Goal: Task Accomplishment & Management: Manage account settings

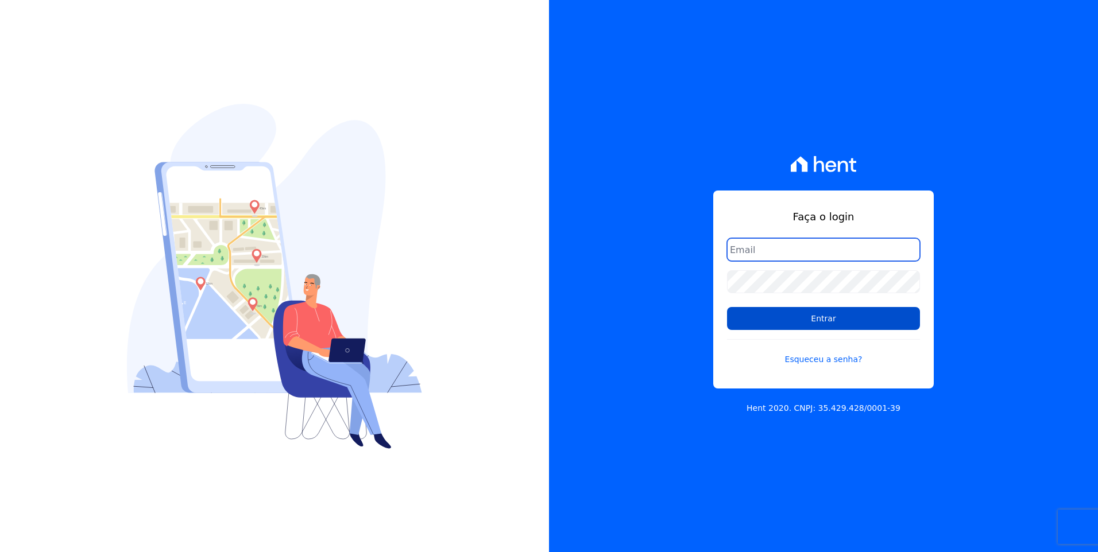
type input "moendasecopark2@gmail.com"
click at [819, 310] on input "Entrar" at bounding box center [823, 318] width 193 height 23
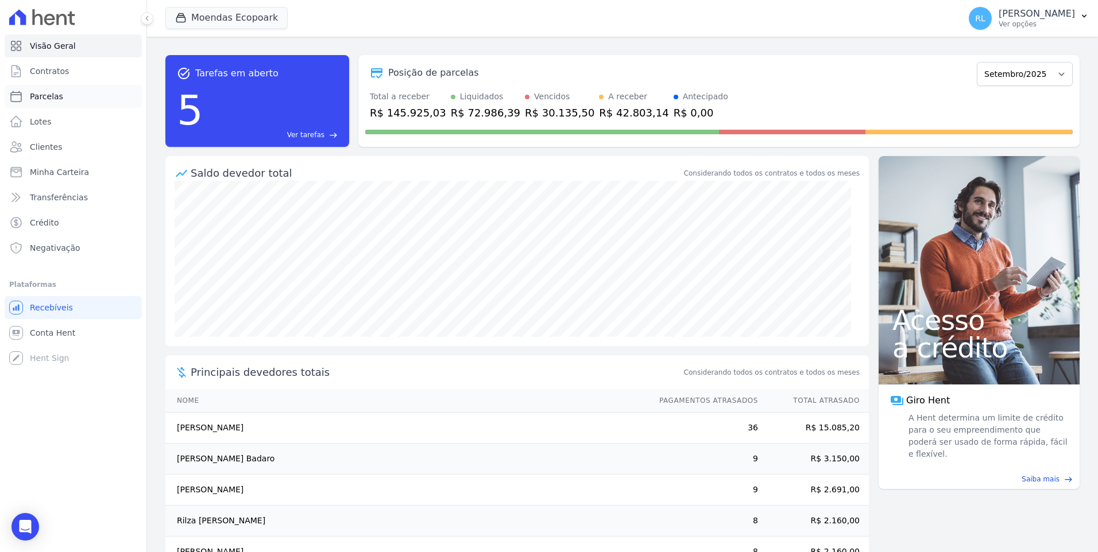
click at [58, 96] on span "Parcelas" at bounding box center [46, 96] width 33 height 11
select select
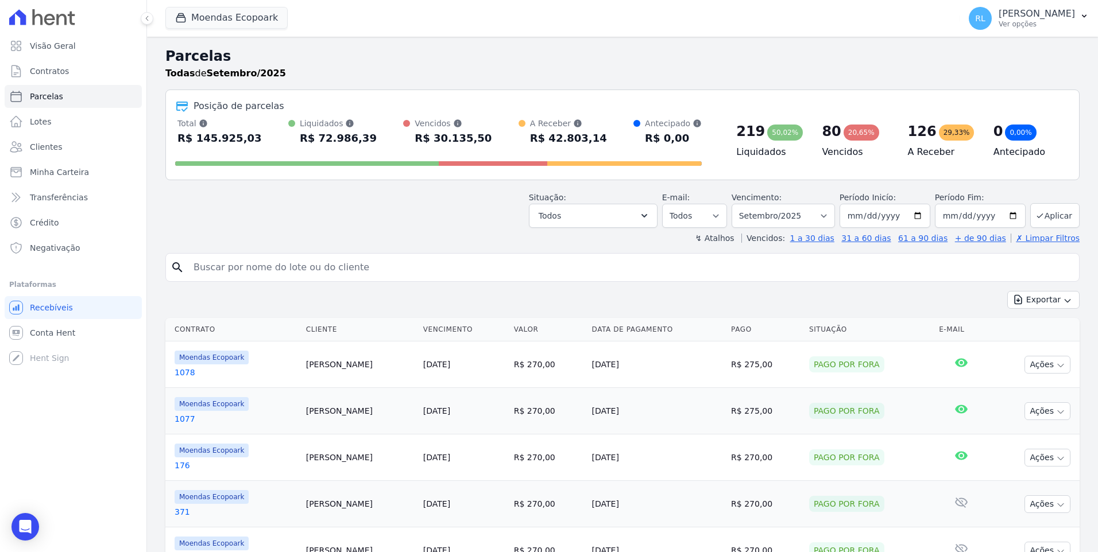
click at [307, 266] on input "search" at bounding box center [631, 267] width 888 height 23
type input "736"
select select
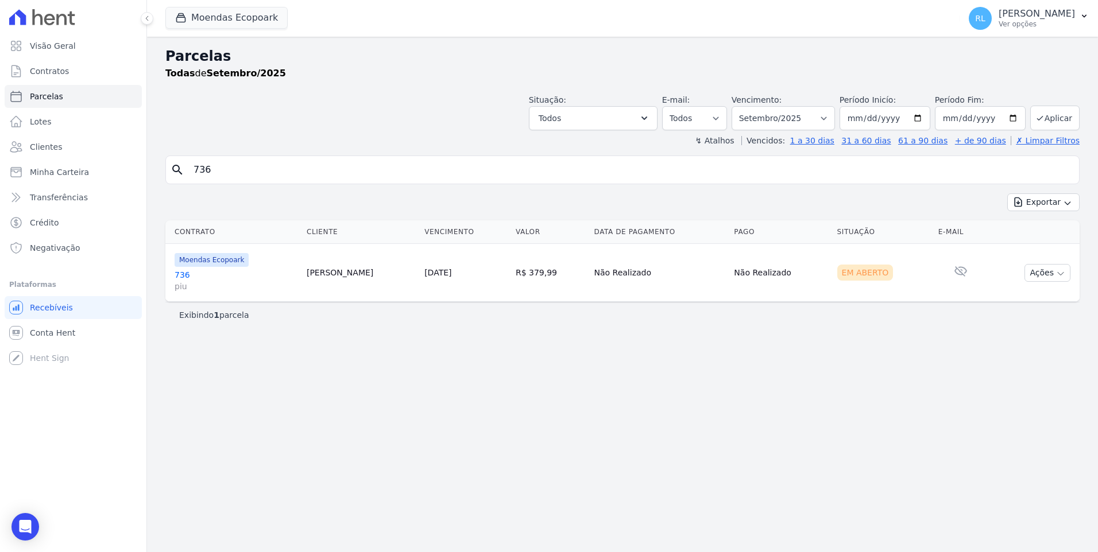
click at [188, 276] on link "736 piu" at bounding box center [236, 280] width 123 height 23
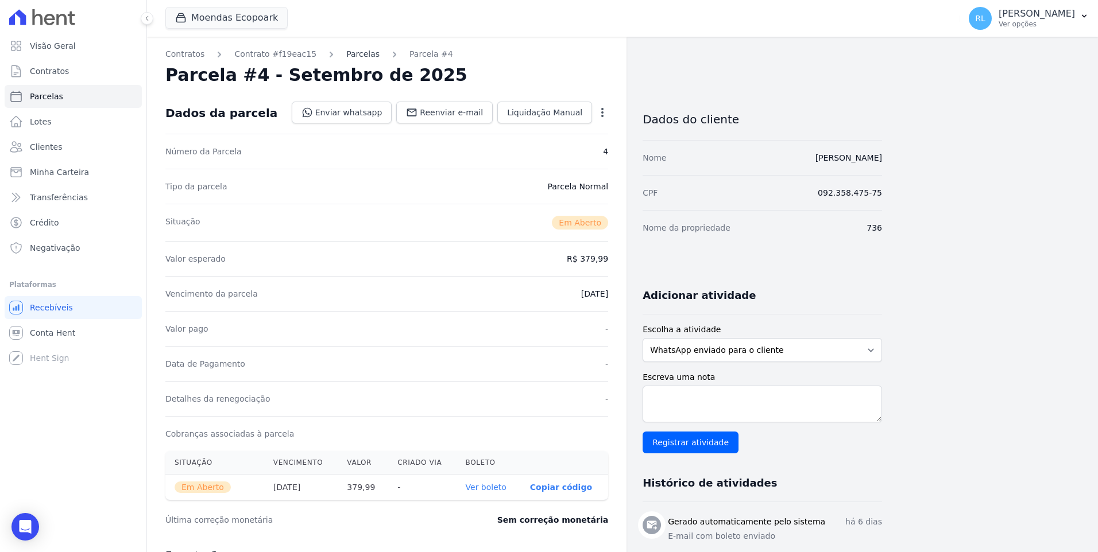
click at [349, 56] on link "Parcelas" at bounding box center [362, 54] width 33 height 12
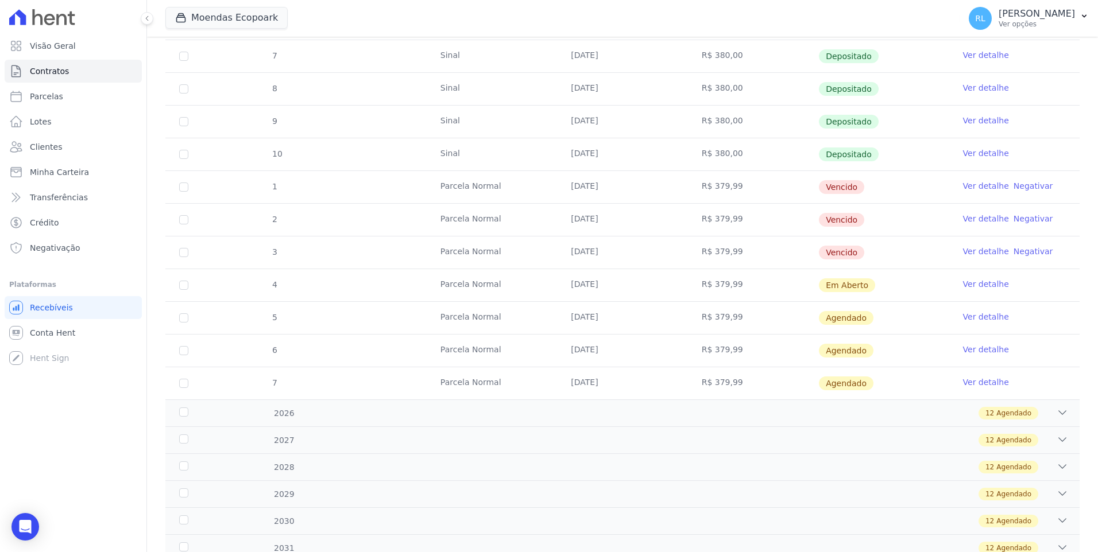
scroll to position [287, 0]
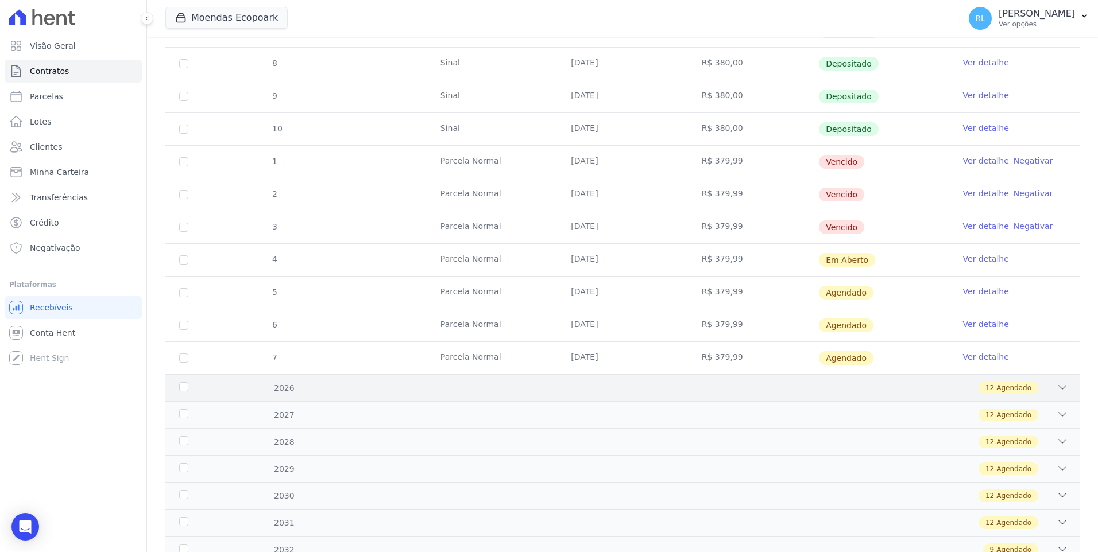
click at [1056, 385] on icon at bounding box center [1061, 387] width 11 height 11
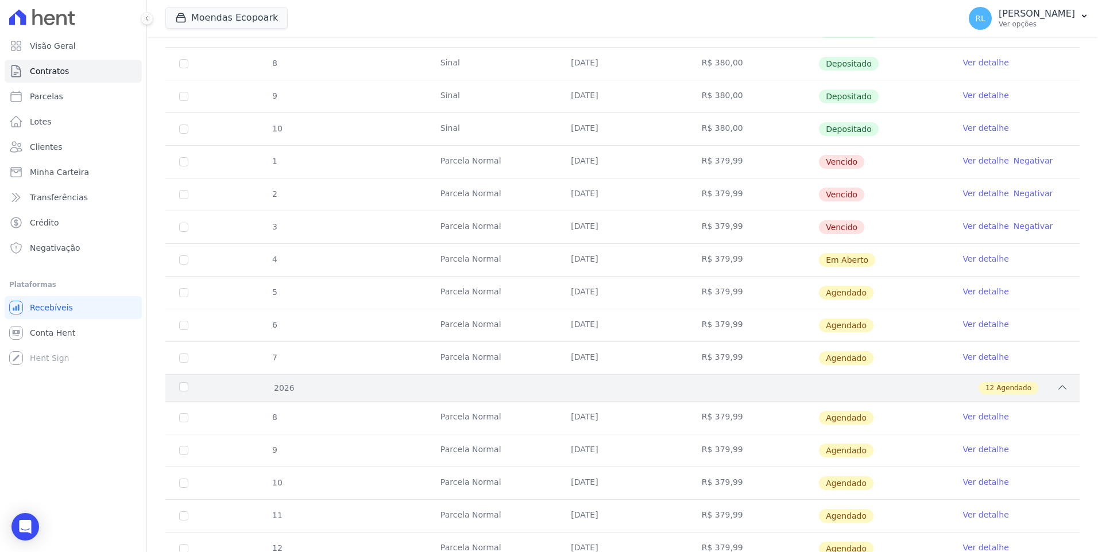
click at [1056, 387] on icon at bounding box center [1061, 387] width 11 height 11
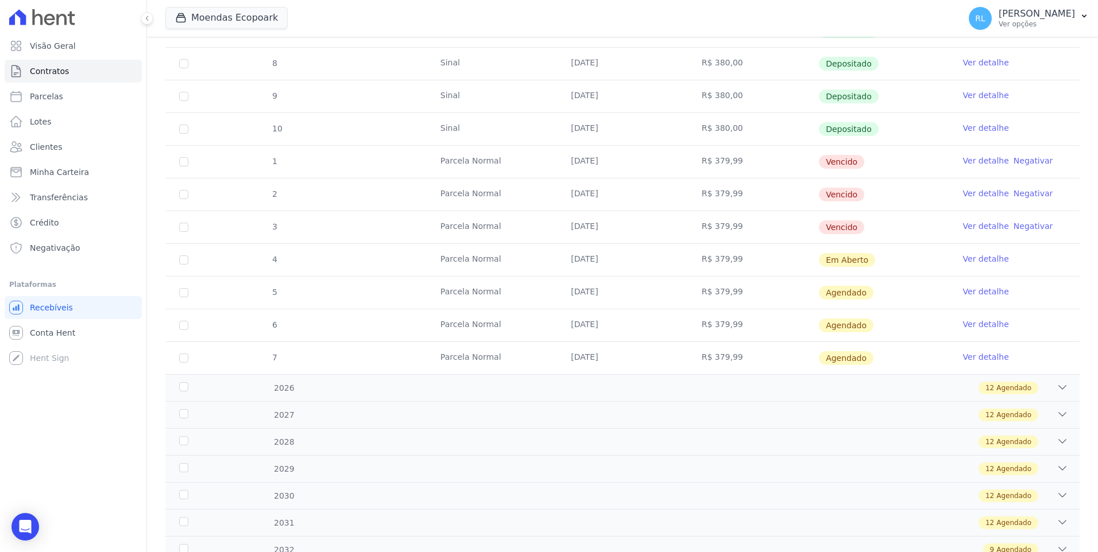
scroll to position [0, 0]
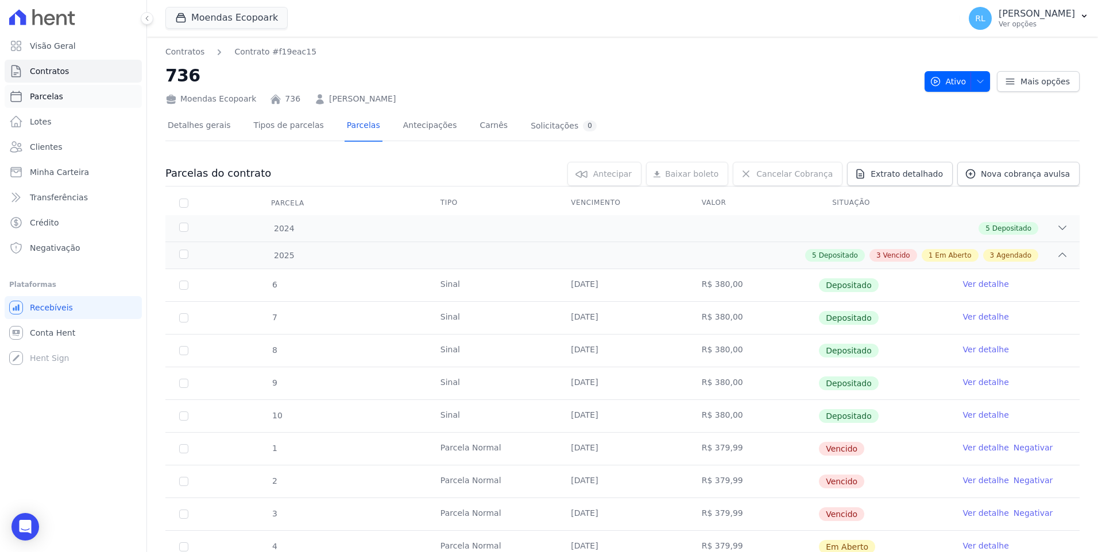
click at [73, 96] on link "Parcelas" at bounding box center [73, 96] width 137 height 23
select select
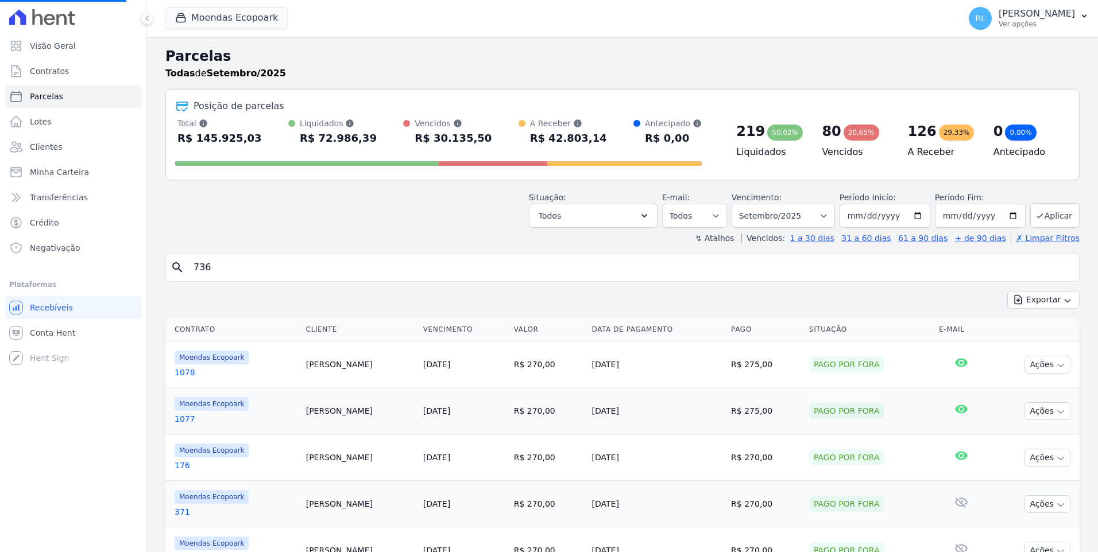
select select
type input "784"
select select
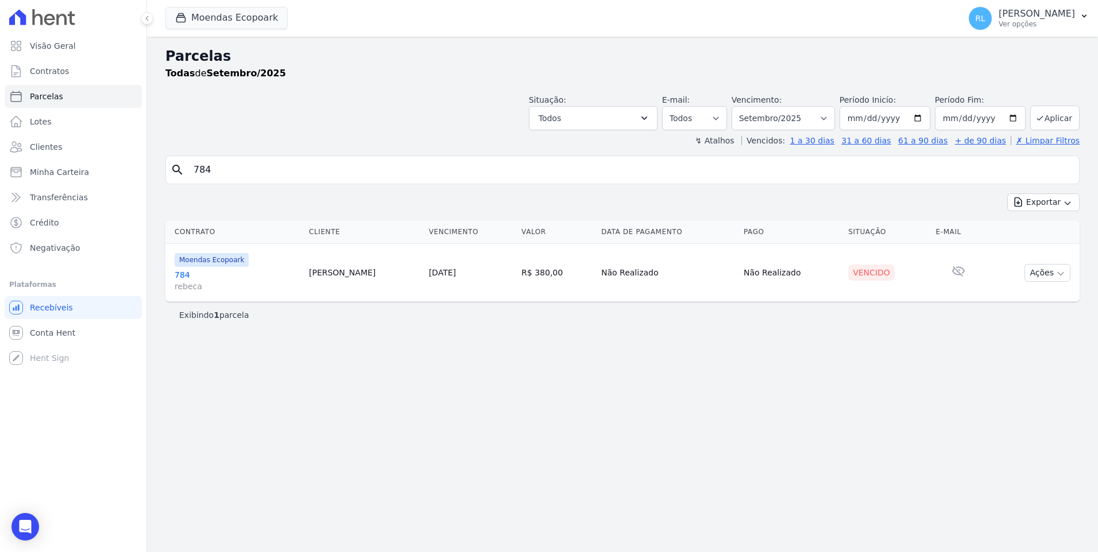
click at [182, 276] on link "784 rebeca" at bounding box center [237, 280] width 125 height 23
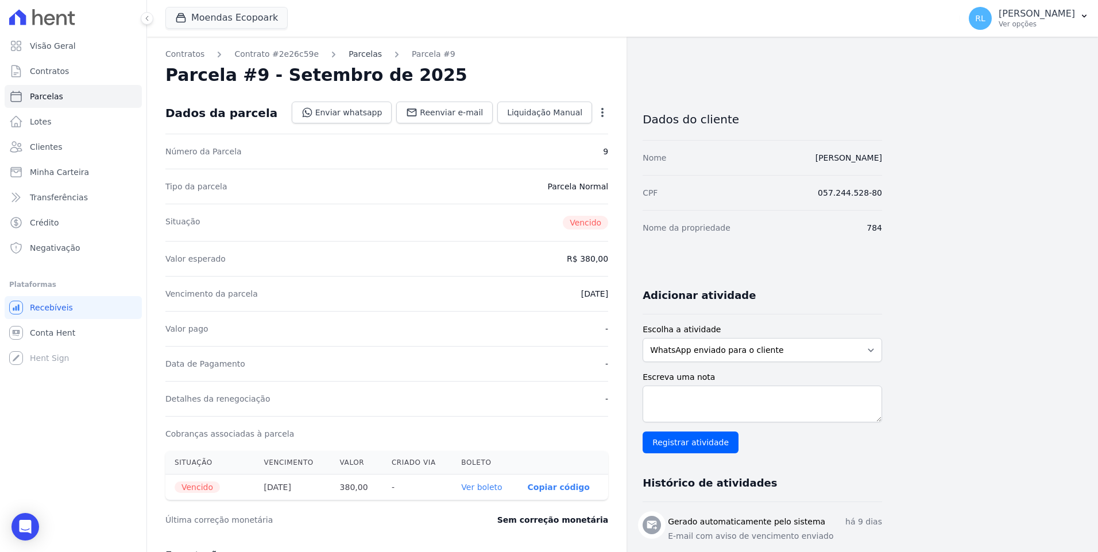
click at [354, 53] on link "Parcelas" at bounding box center [364, 54] width 33 height 12
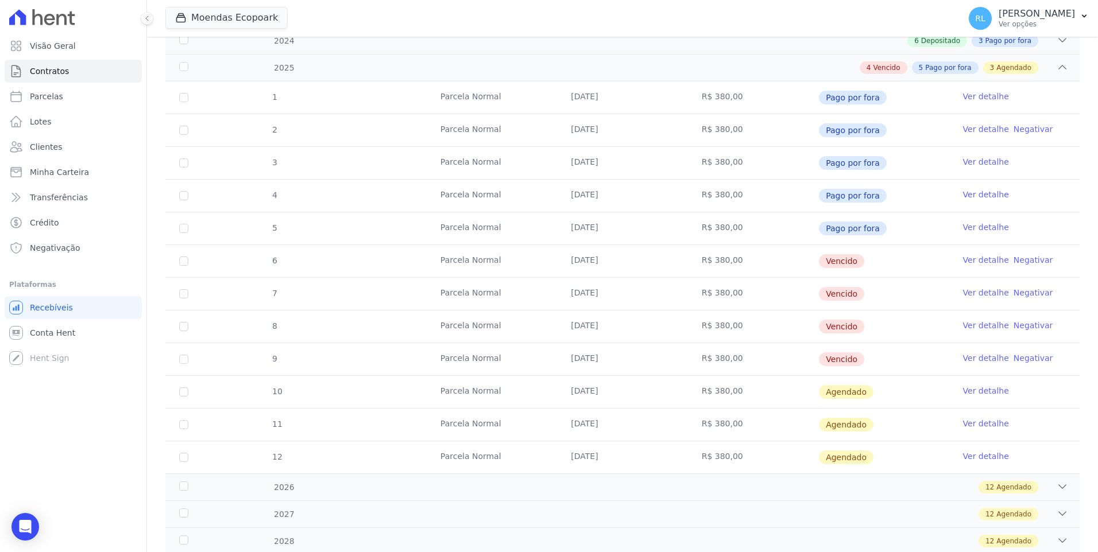
scroll to position [230, 0]
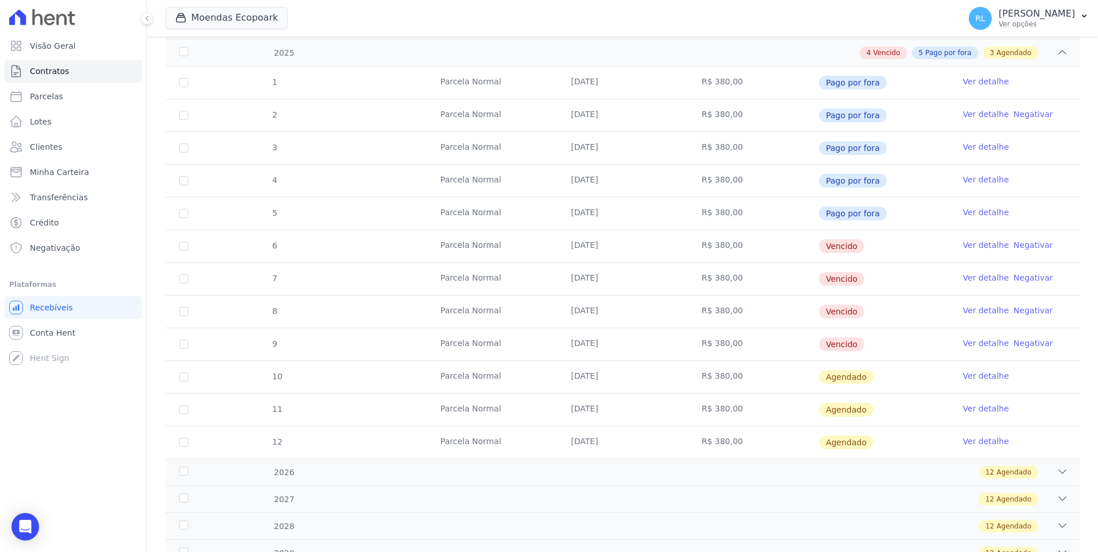
click at [967, 245] on link "Ver detalhe" at bounding box center [986, 244] width 46 height 11
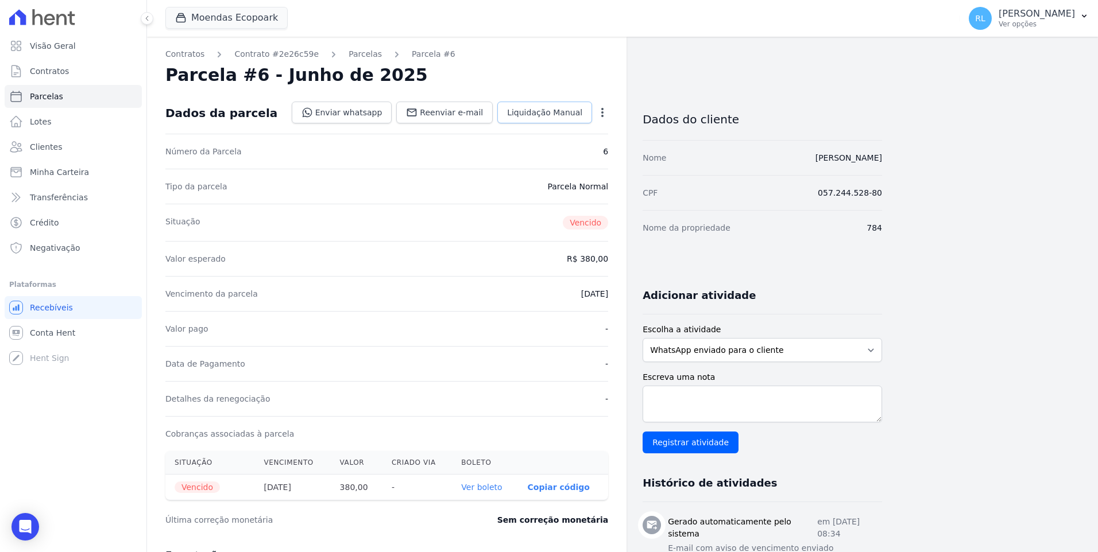
click at [563, 122] on link "Liquidação Manual" at bounding box center [544, 113] width 95 height 22
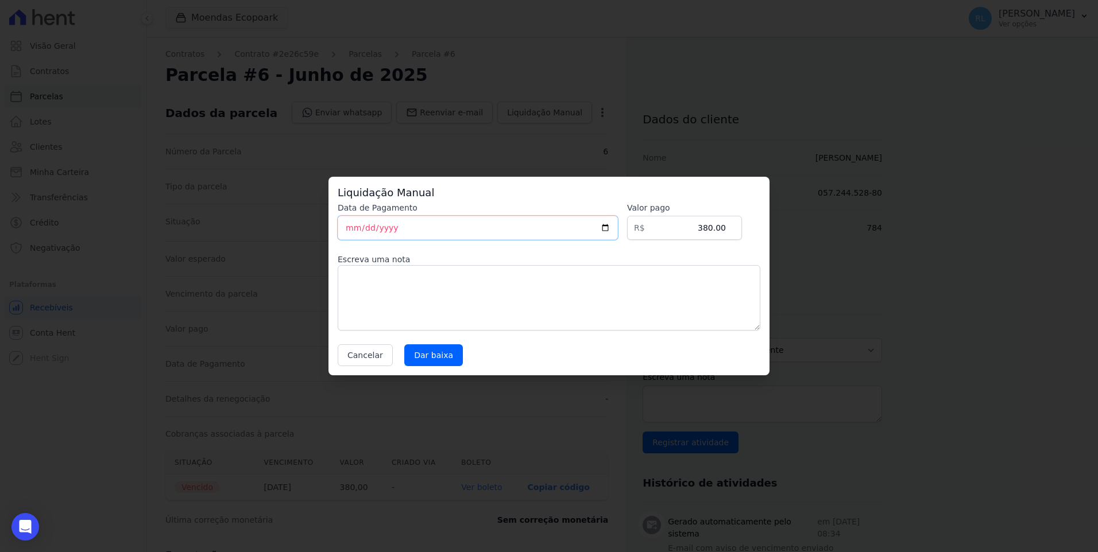
click at [349, 230] on input "[DATE]" at bounding box center [478, 228] width 280 height 24
type input "[DATE]"
click at [412, 288] on textarea at bounding box center [549, 297] width 423 height 65
type textarea "pix"
click at [447, 350] on input "Dar baixa" at bounding box center [433, 355] width 59 height 22
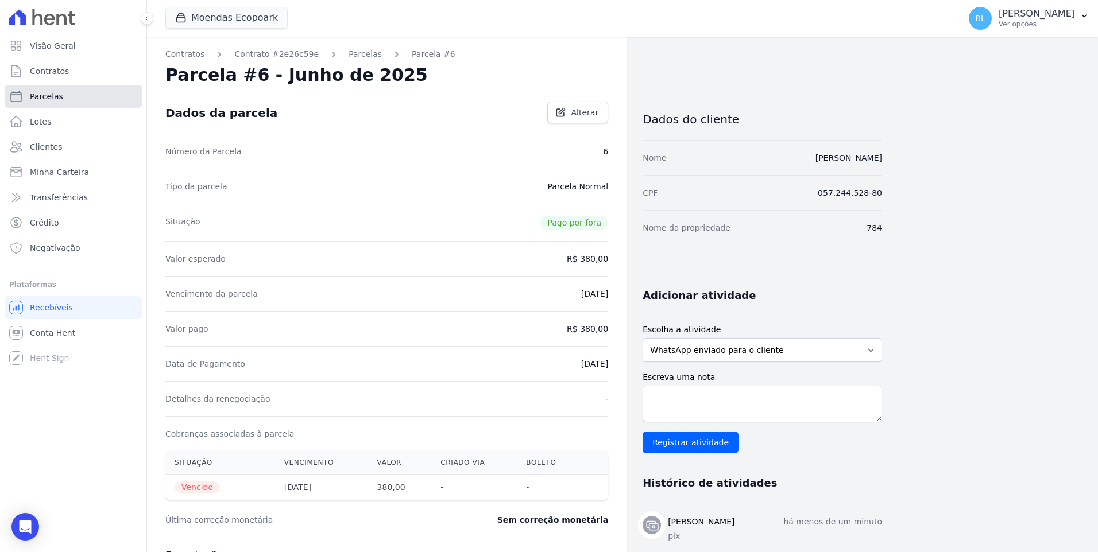
click at [71, 94] on link "Parcelas" at bounding box center [73, 96] width 137 height 23
select select
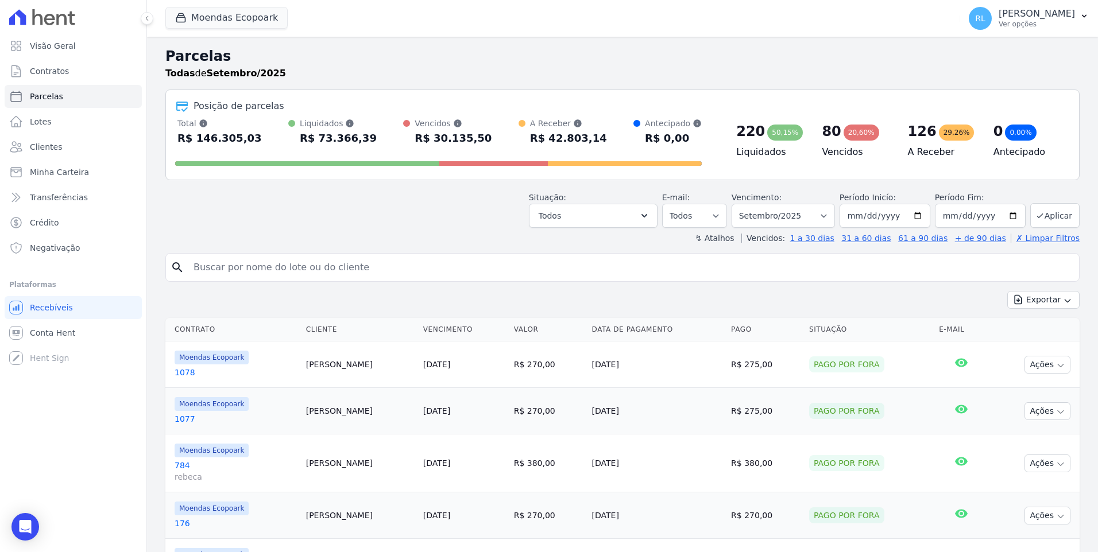
click at [213, 263] on input "search" at bounding box center [631, 267] width 888 height 23
type input "363"
select select
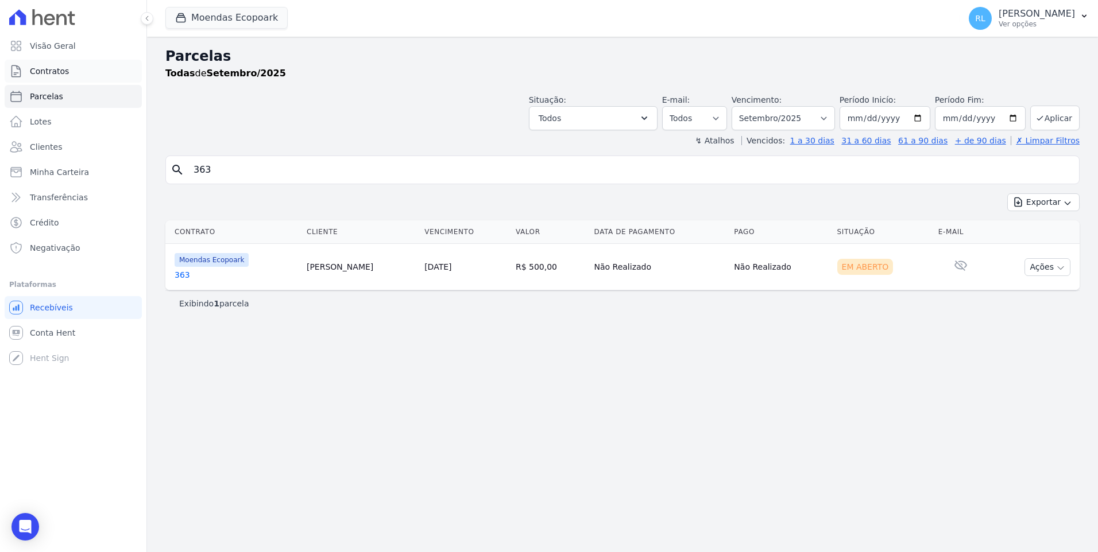
click at [77, 77] on link "Contratos" at bounding box center [73, 71] width 137 height 23
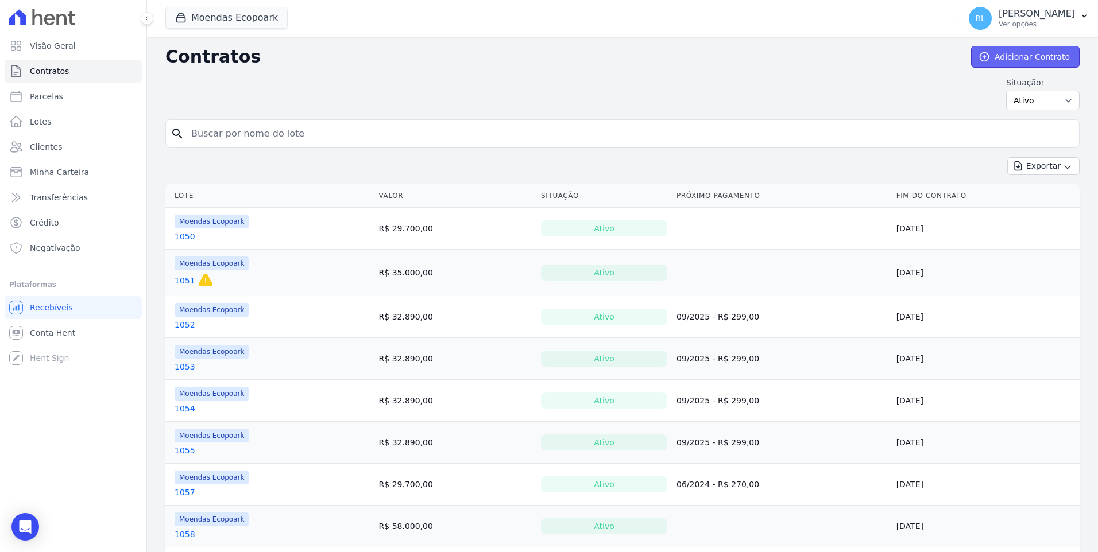
click at [1012, 58] on link "Adicionar Contrato" at bounding box center [1025, 57] width 109 height 22
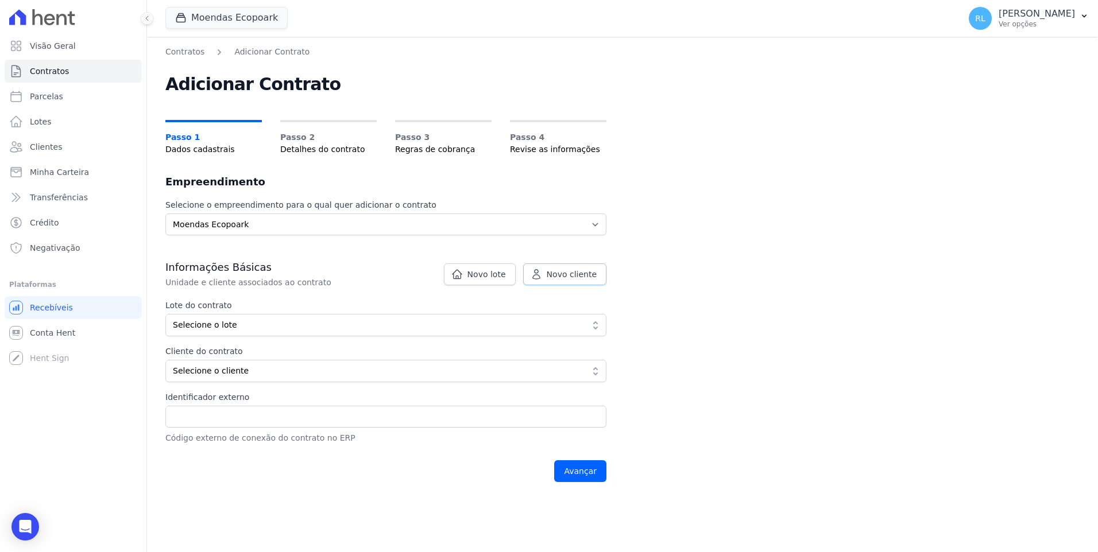
click at [555, 276] on span "Novo cliente" at bounding box center [572, 274] width 50 height 11
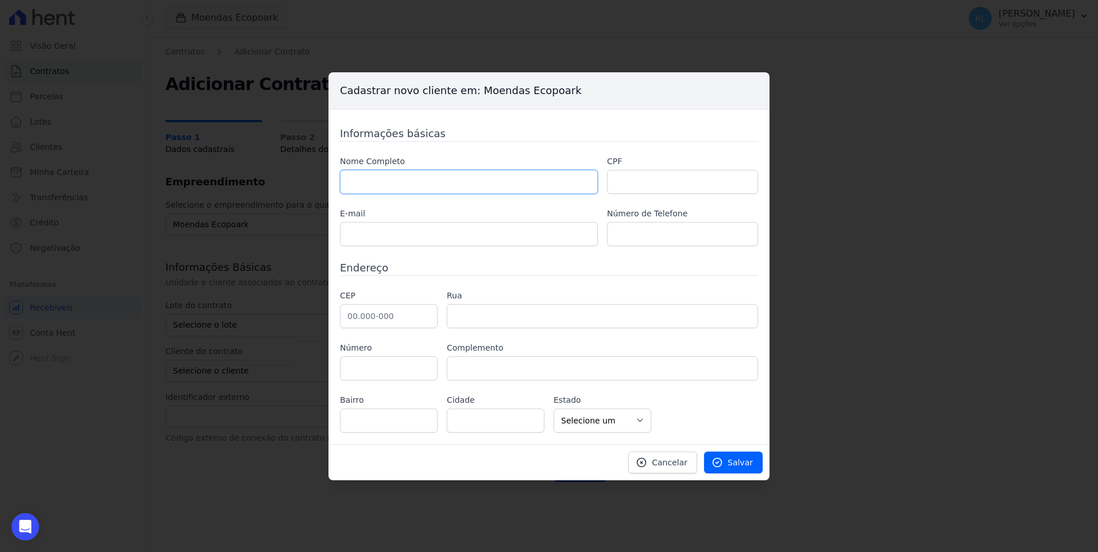
click at [434, 185] on input "text" at bounding box center [469, 182] width 258 height 24
type input "[PERSON_NAME]"
type input "922.377.385-72"
type input "M"
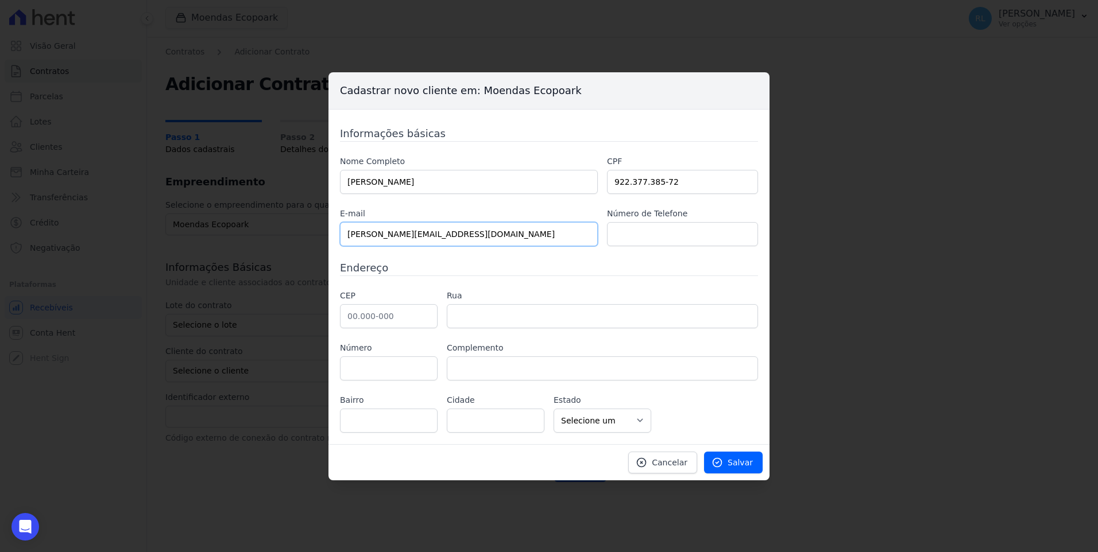
type input "[PERSON_NAME][EMAIL_ADDRESS][DOMAIN_NAME]"
type input "71988602503"
click at [409, 313] on input "text" at bounding box center [389, 316] width 98 height 24
type input "42.710-400"
type input "Rua Ministro [PERSON_NAME]"
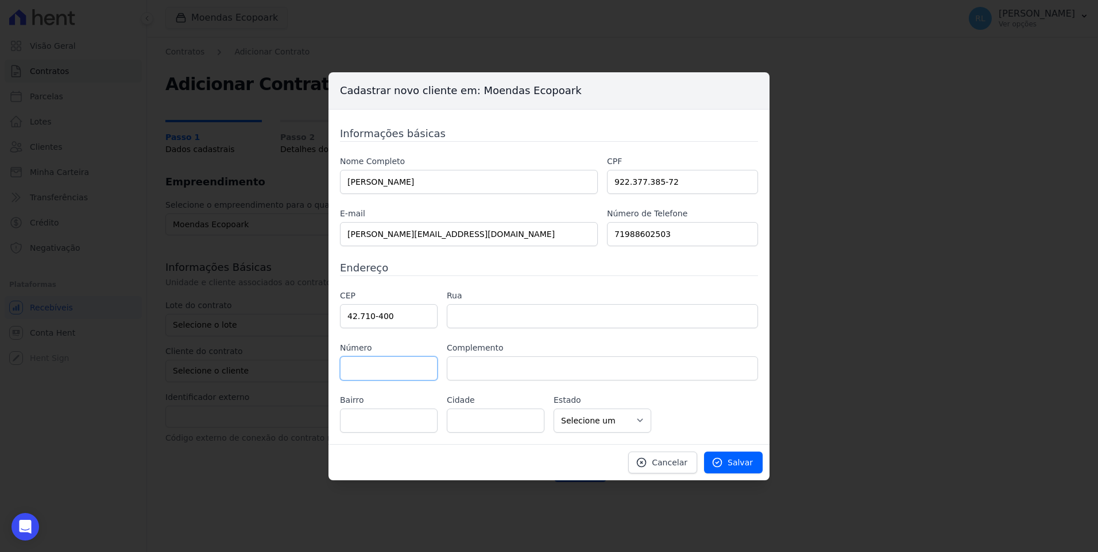
type input "Buraquinho"
type input "[PERSON_NAME]"
select select "BA"
type input "447"
click at [735, 466] on span "Salvar" at bounding box center [739, 462] width 25 height 11
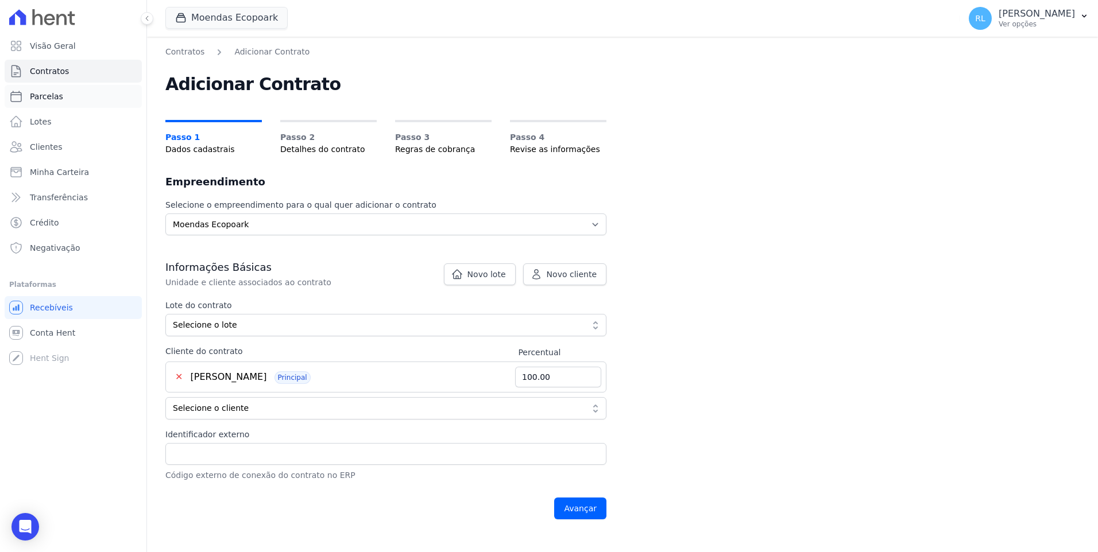
click at [48, 92] on span "Parcelas" at bounding box center [46, 96] width 33 height 11
select select
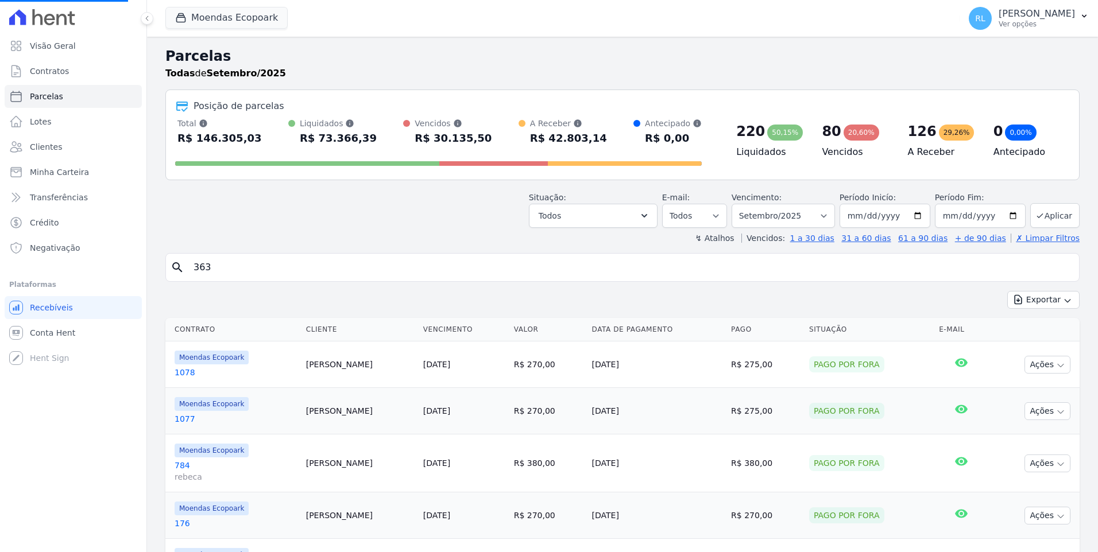
select select
click at [239, 273] on input "search" at bounding box center [631, 267] width 888 height 23
type input "363"
select select
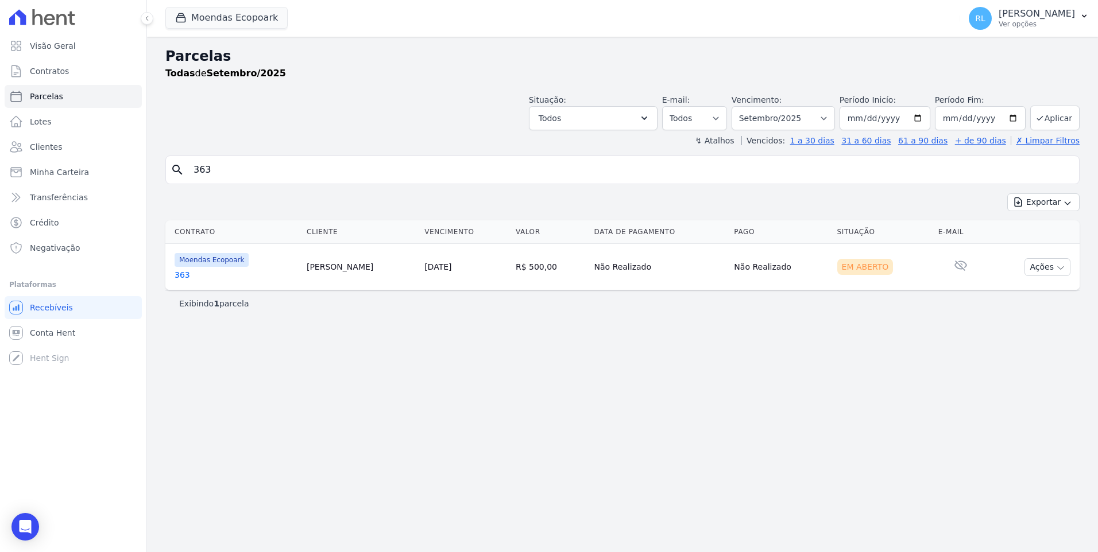
click at [184, 275] on link "363" at bounding box center [236, 274] width 123 height 11
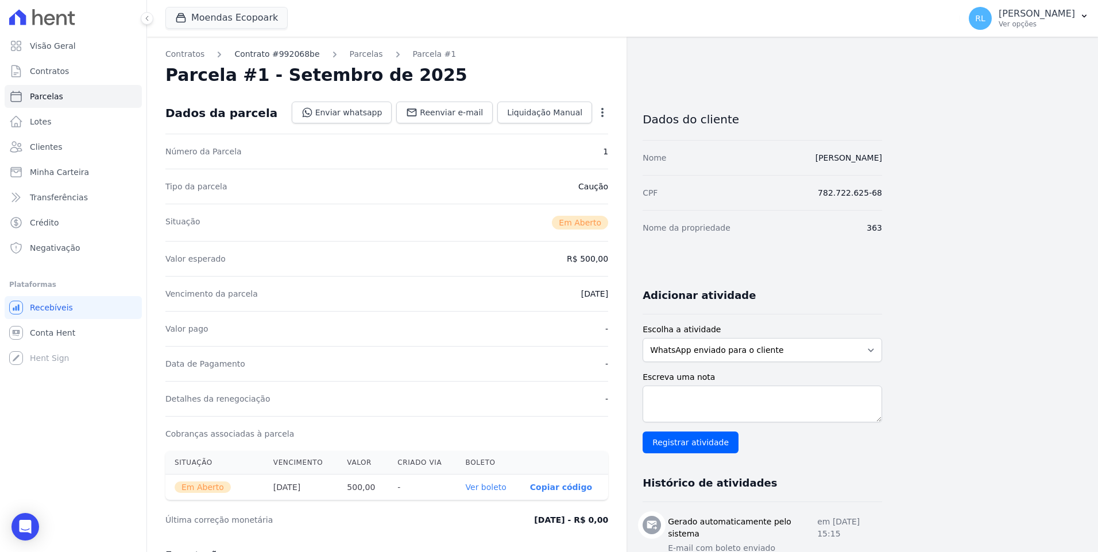
click at [279, 55] on link "Contrato #992068be" at bounding box center [276, 54] width 85 height 12
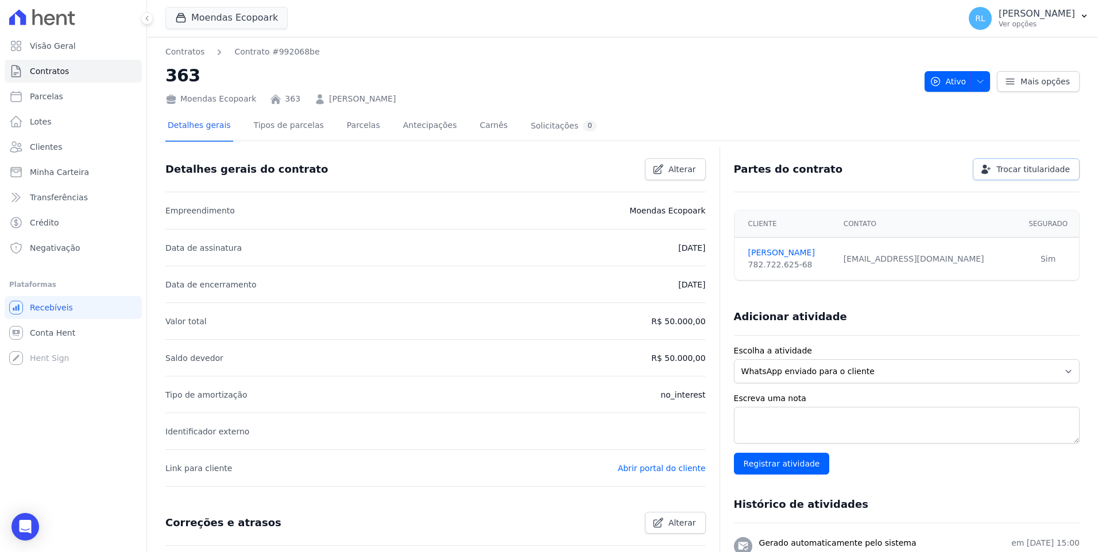
click at [1032, 172] on span "Trocar titularidade" at bounding box center [1032, 169] width 73 height 11
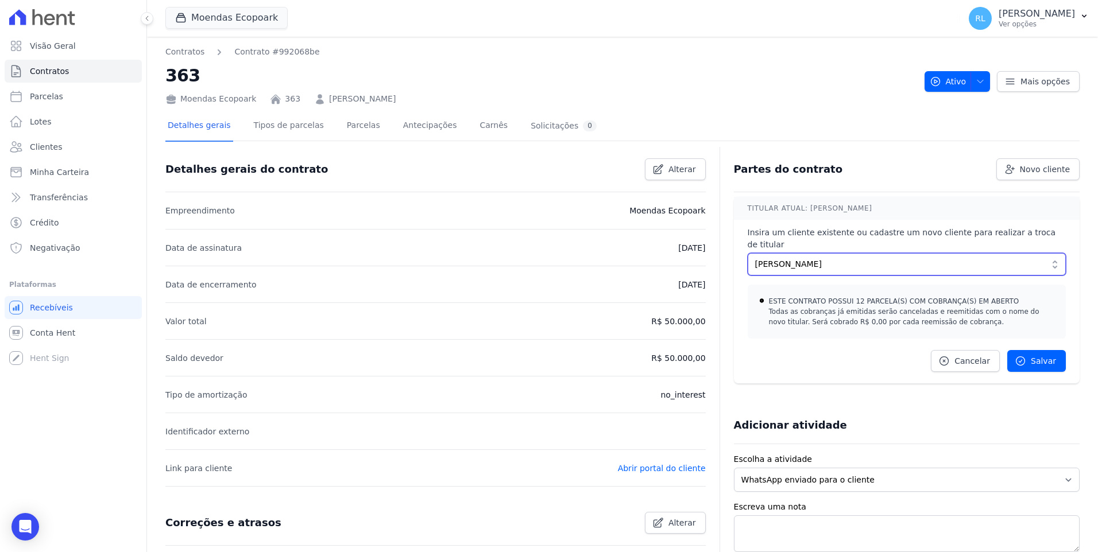
click at [1044, 253] on button "[PERSON_NAME]" at bounding box center [906, 264] width 318 height 22
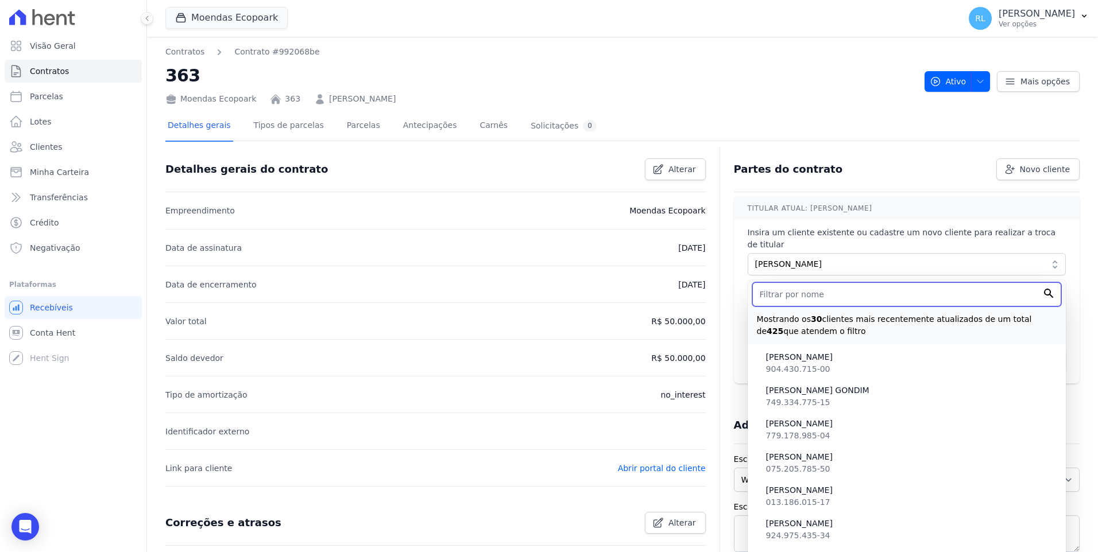
click at [818, 285] on input "text" at bounding box center [906, 294] width 309 height 24
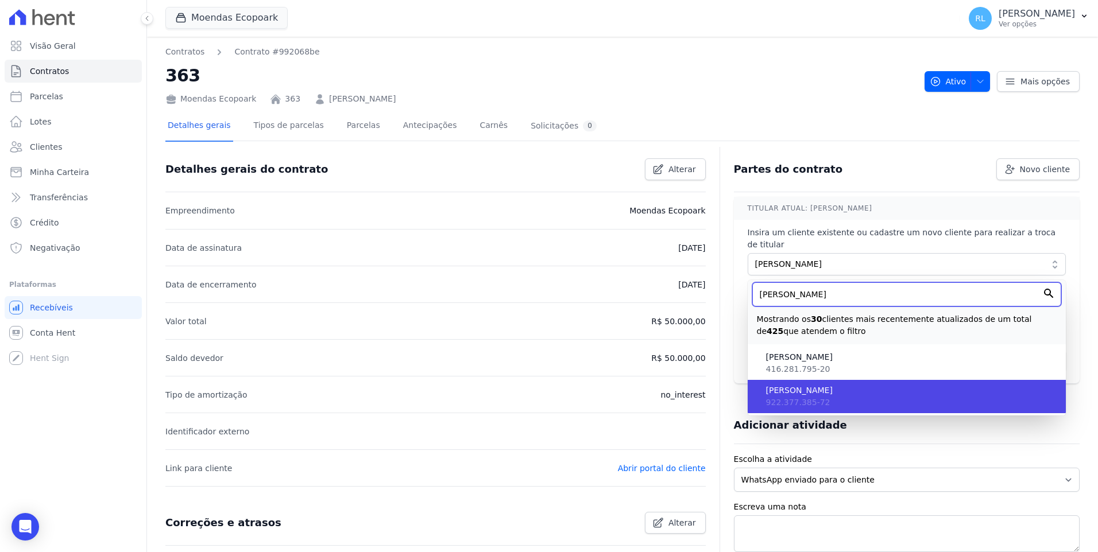
type input "[PERSON_NAME]"
click at [828, 385] on span "[PERSON_NAME]" at bounding box center [911, 391] width 290 height 12
type input "bb8c5a5c-ff4f-4a15-be5b-2e8b4dadeee8"
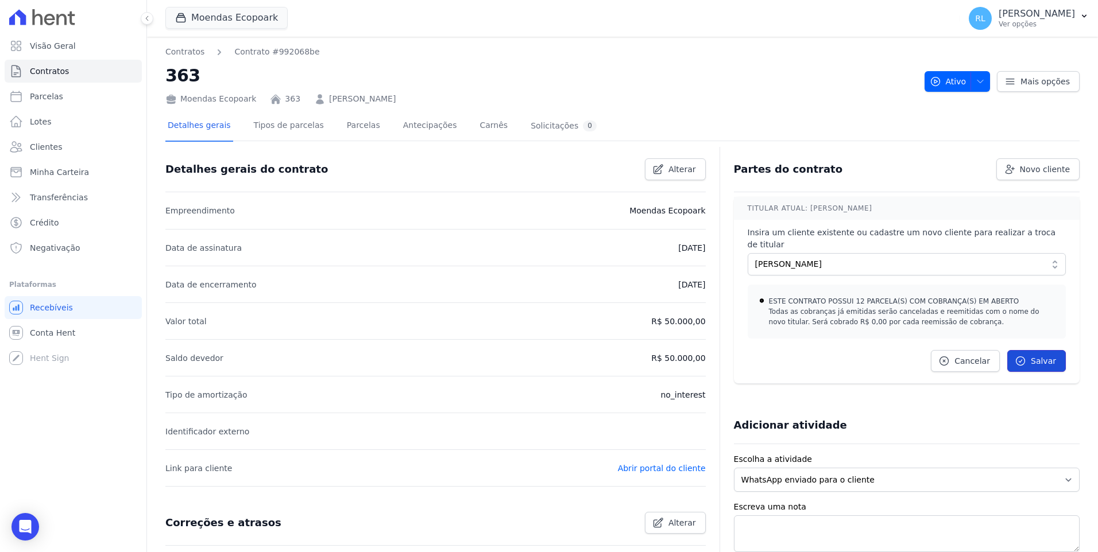
click at [1041, 355] on span "Salvar" at bounding box center [1042, 360] width 25 height 11
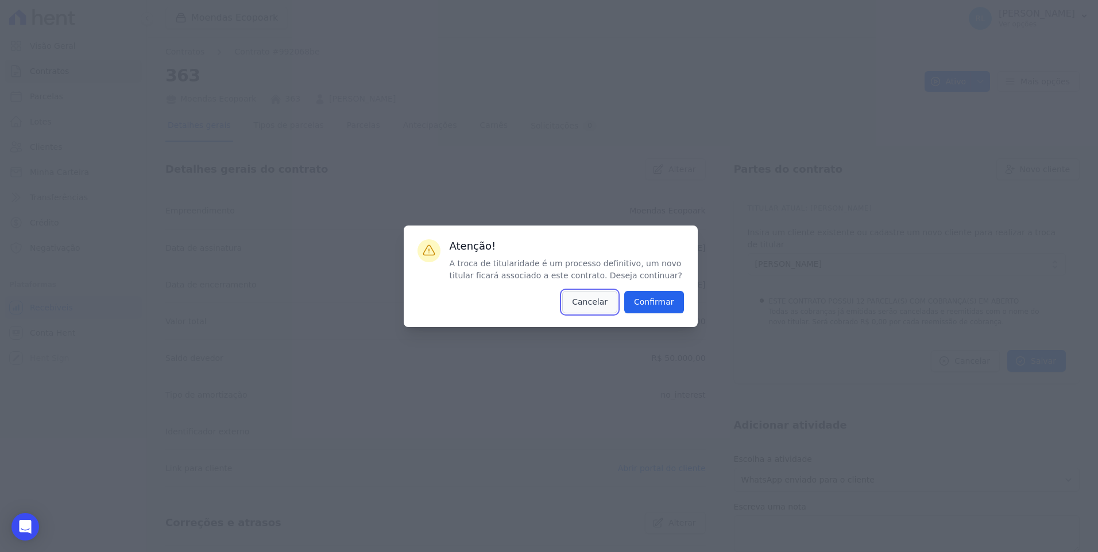
click at [599, 301] on button "Cancelar" at bounding box center [589, 302] width 55 height 22
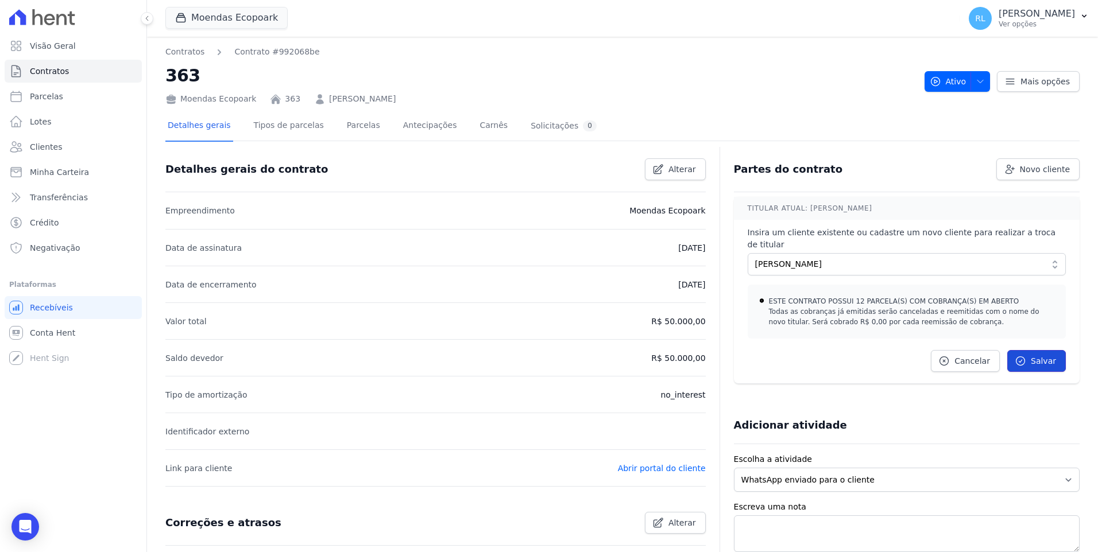
click at [1045, 350] on link "Salvar" at bounding box center [1036, 361] width 59 height 22
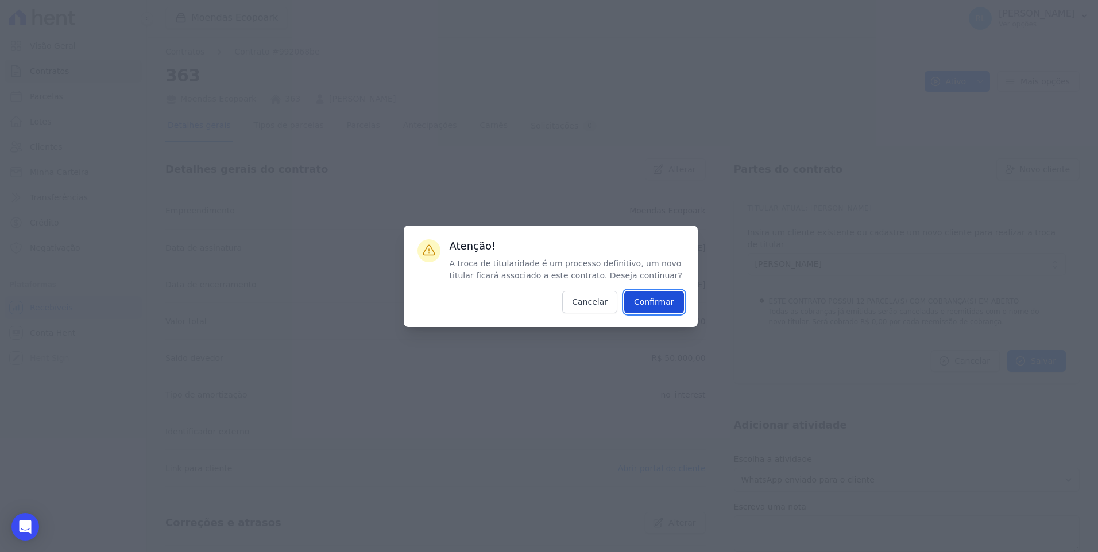
click at [665, 304] on input "Confirmar" at bounding box center [654, 302] width 60 height 22
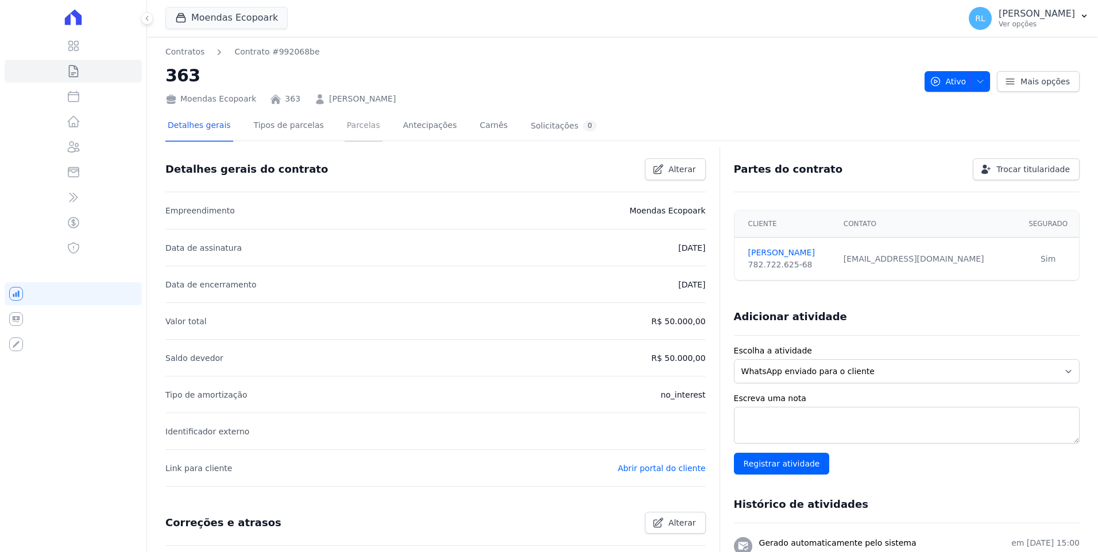
click at [353, 128] on link "Parcelas" at bounding box center [363, 126] width 38 height 30
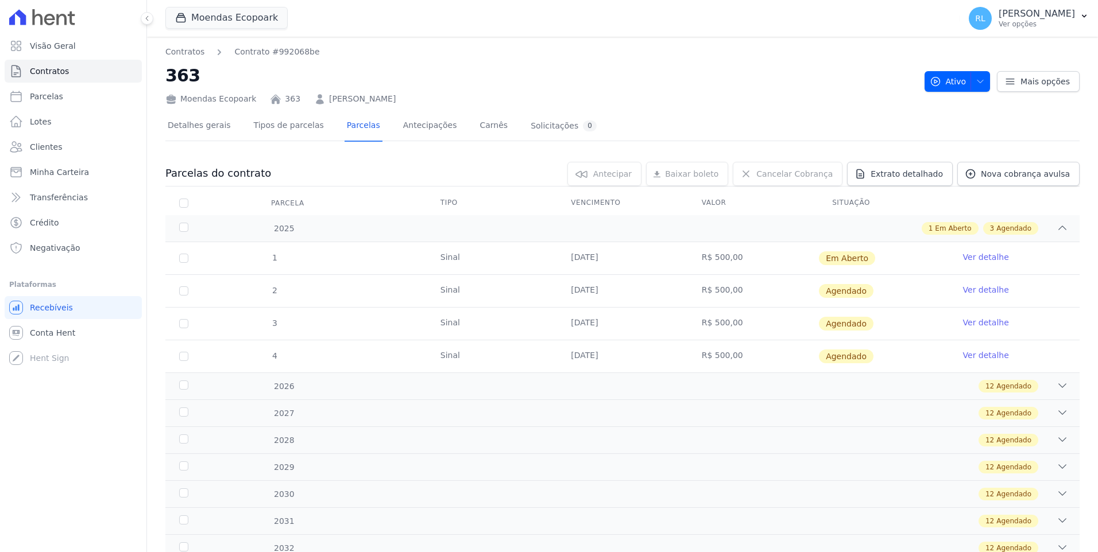
click at [973, 288] on link "Ver detalhe" at bounding box center [986, 289] width 46 height 11
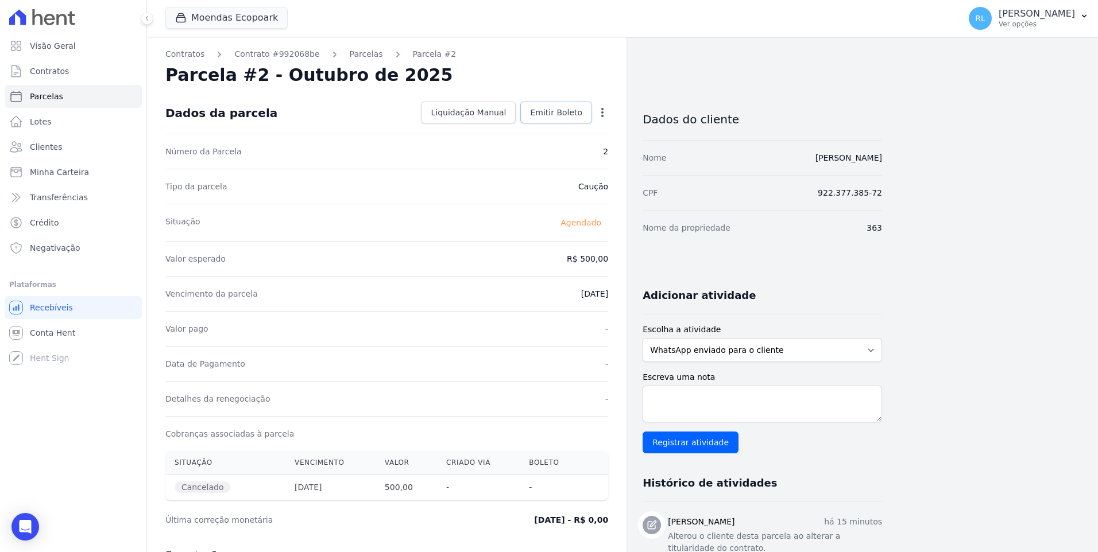
click at [559, 115] on span "Emitir Boleto" at bounding box center [556, 112] width 52 height 11
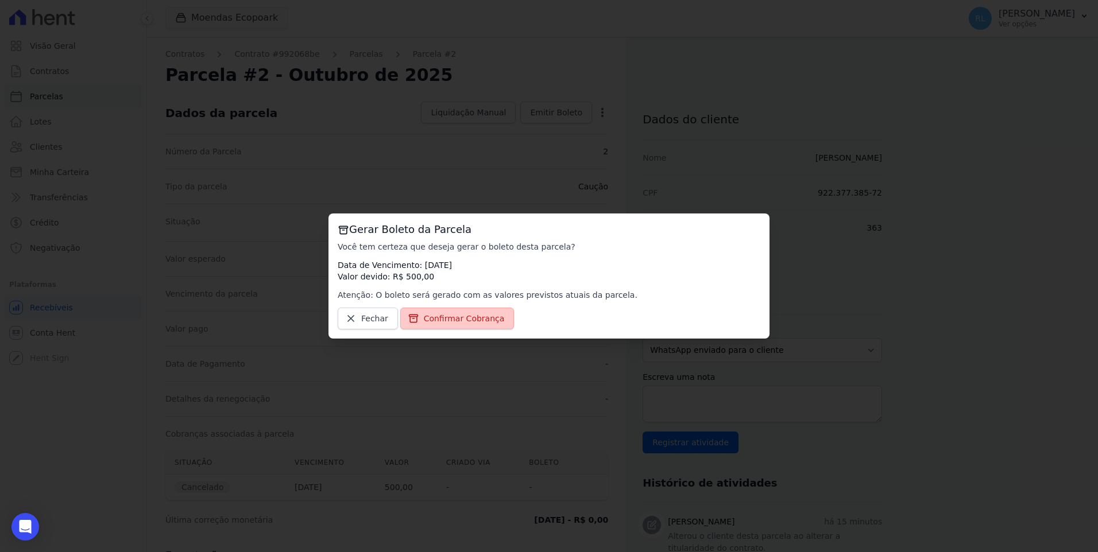
click at [450, 316] on span "Confirmar Cobrança" at bounding box center [464, 318] width 81 height 11
click at [473, 321] on span "Confirmar Cobrança" at bounding box center [464, 318] width 81 height 11
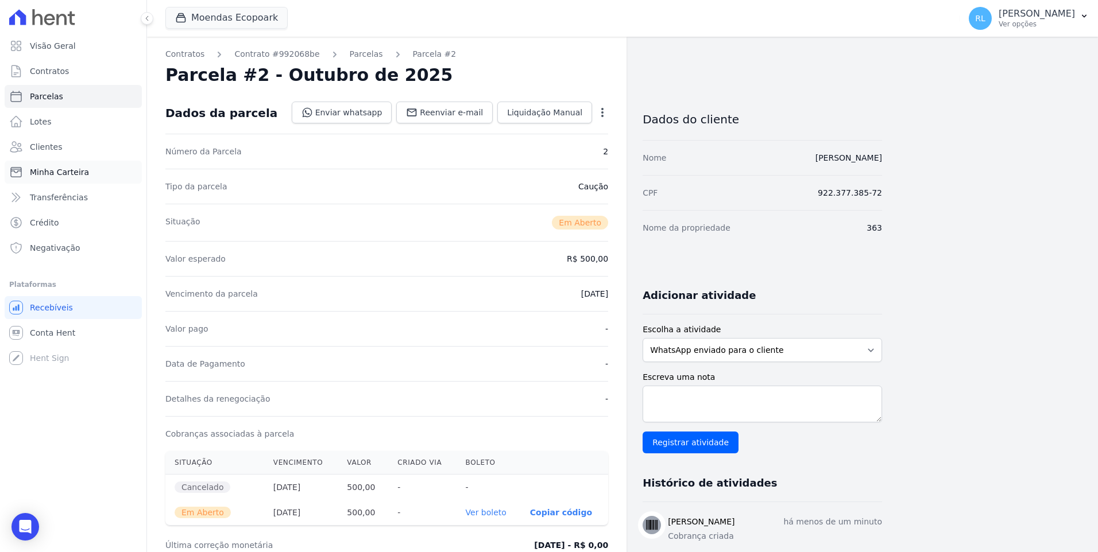
click at [88, 168] on link "Minha Carteira" at bounding box center [73, 172] width 137 height 23
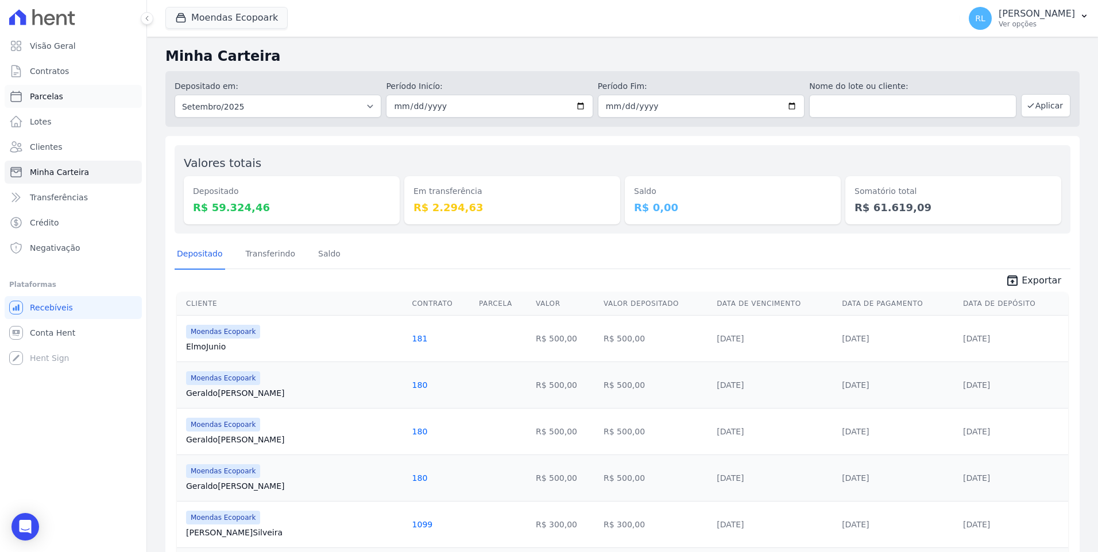
click at [58, 100] on span "Parcelas" at bounding box center [46, 96] width 33 height 11
select select
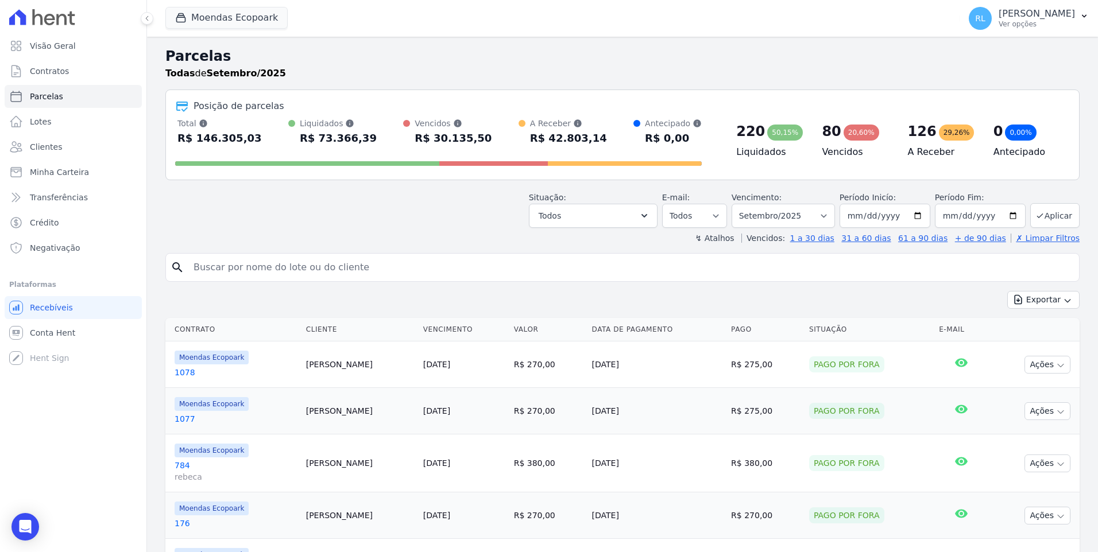
click at [289, 269] on input "search" at bounding box center [631, 267] width 888 height 23
type input "943"
select select
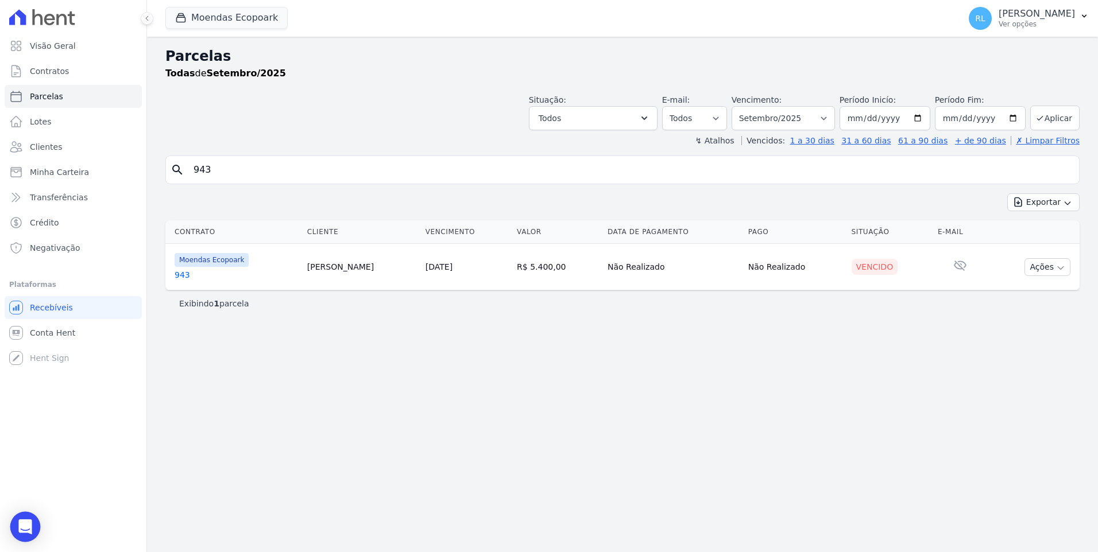
click at [28, 530] on icon "Open Intercom Messenger" at bounding box center [25, 527] width 15 height 15
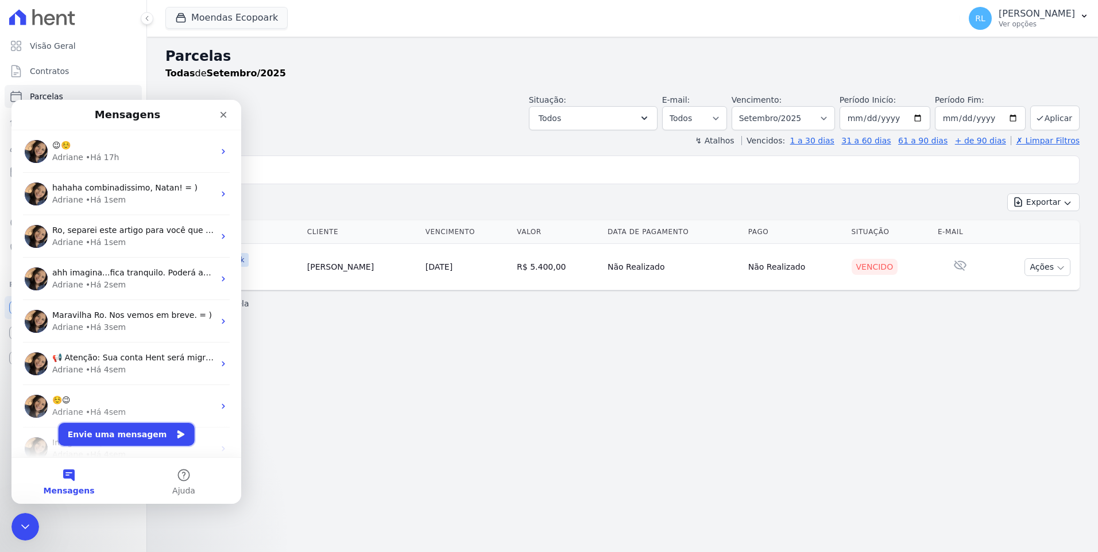
click at [125, 435] on button "Envie uma mensagem" at bounding box center [127, 434] width 136 height 23
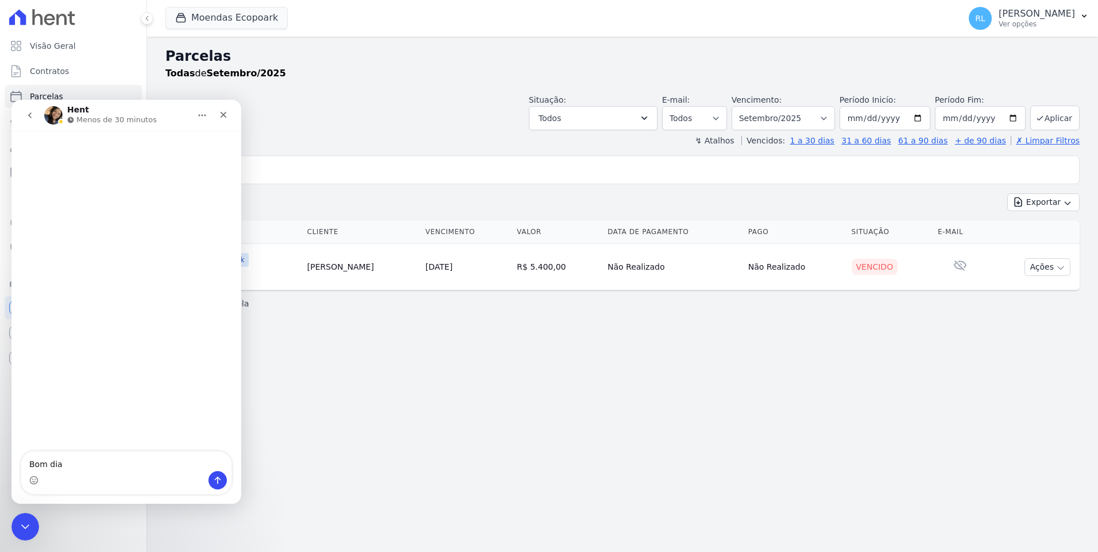
type textarea "Bom dia"
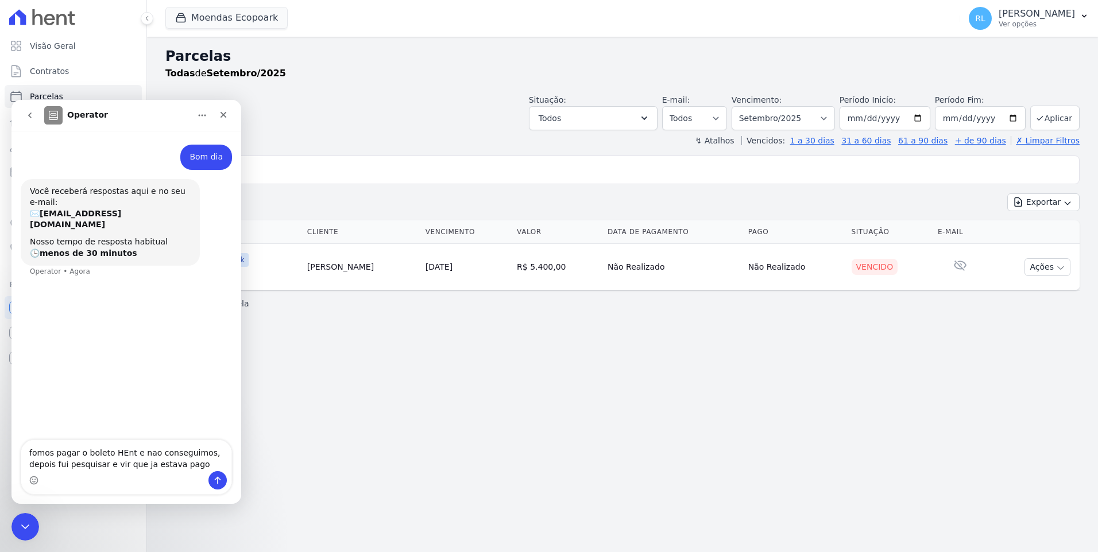
type textarea "fomos pagar o boleto HEnt e nao conseguimos, depois fui pesquisar e vir que ja …"
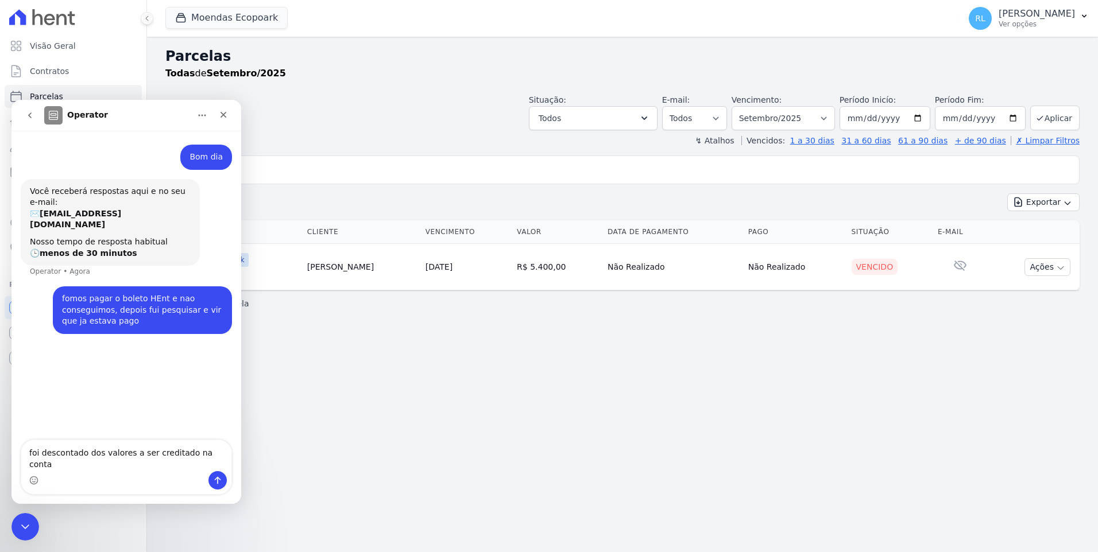
type textarea "foi descontado dos valores a ser creditado na conta ?"
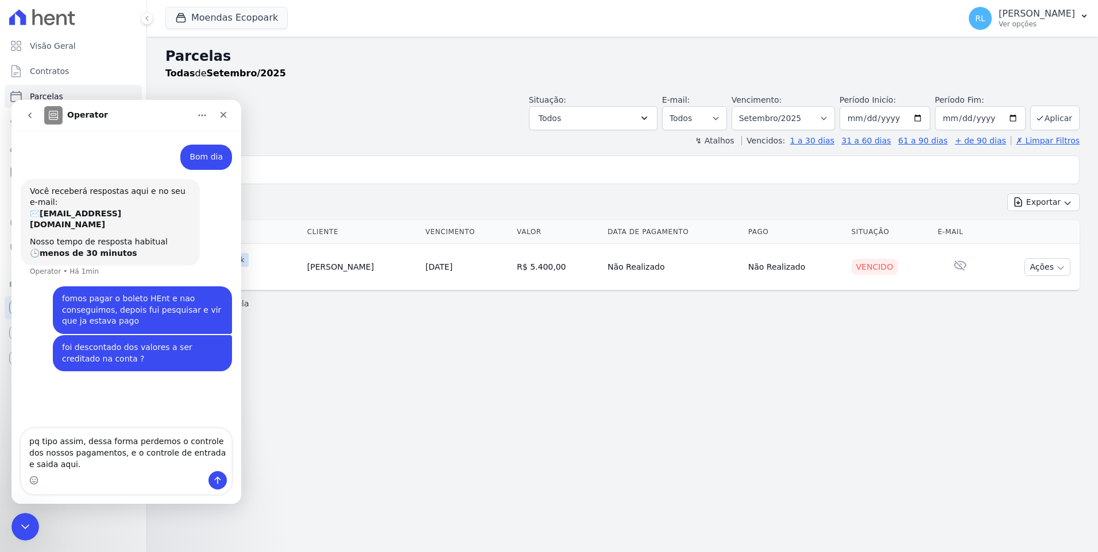
type textarea "pq tipo assim, dessa forma perdemos o controle dos nossos pagamentos, e o contr…"
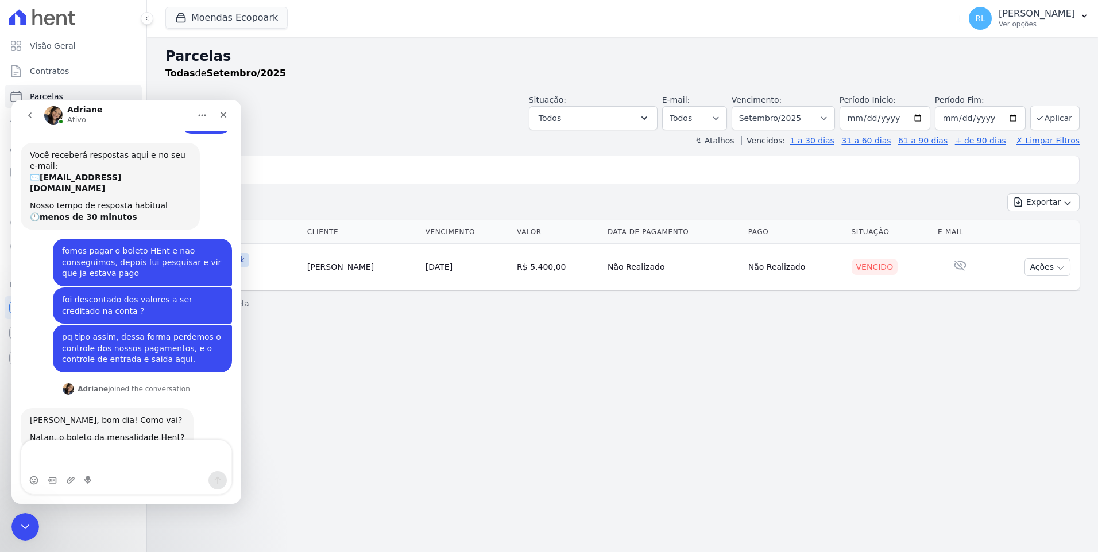
scroll to position [48, 0]
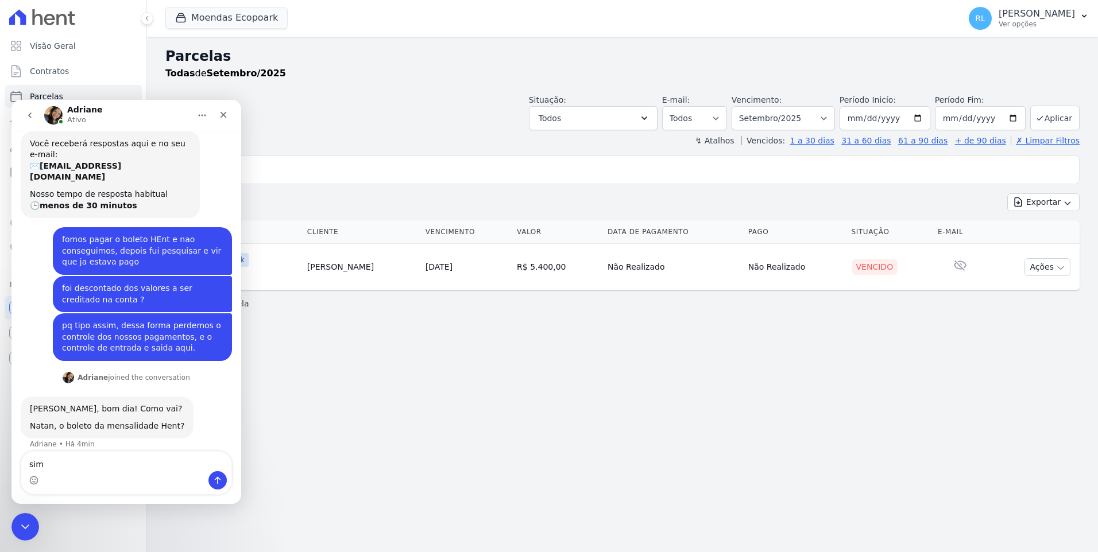
type textarea "sim"
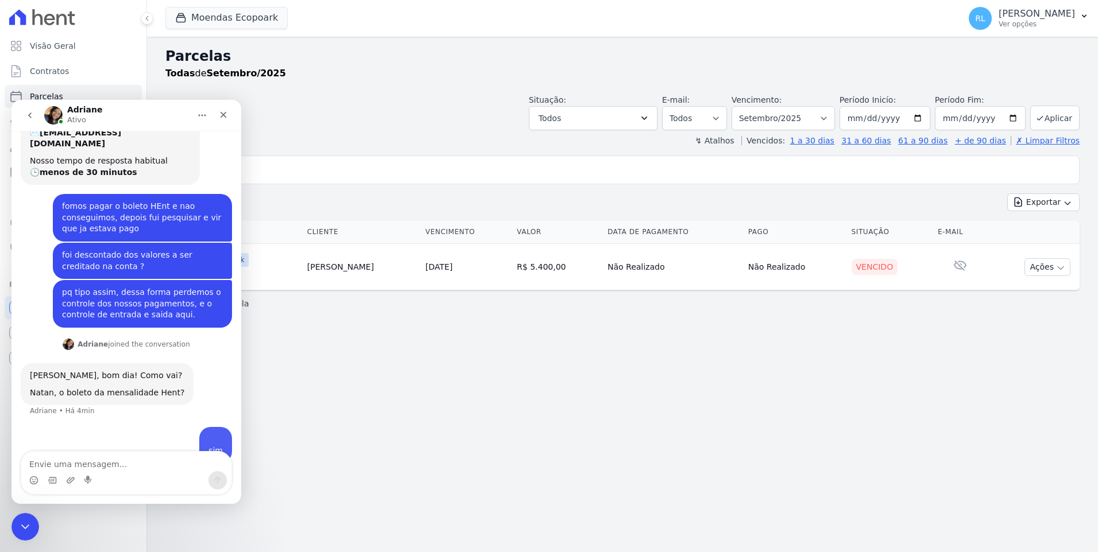
scroll to position [82, 0]
click at [22, 530] on icon "Encerramento do Messenger da Intercom" at bounding box center [24, 525] width 14 height 14
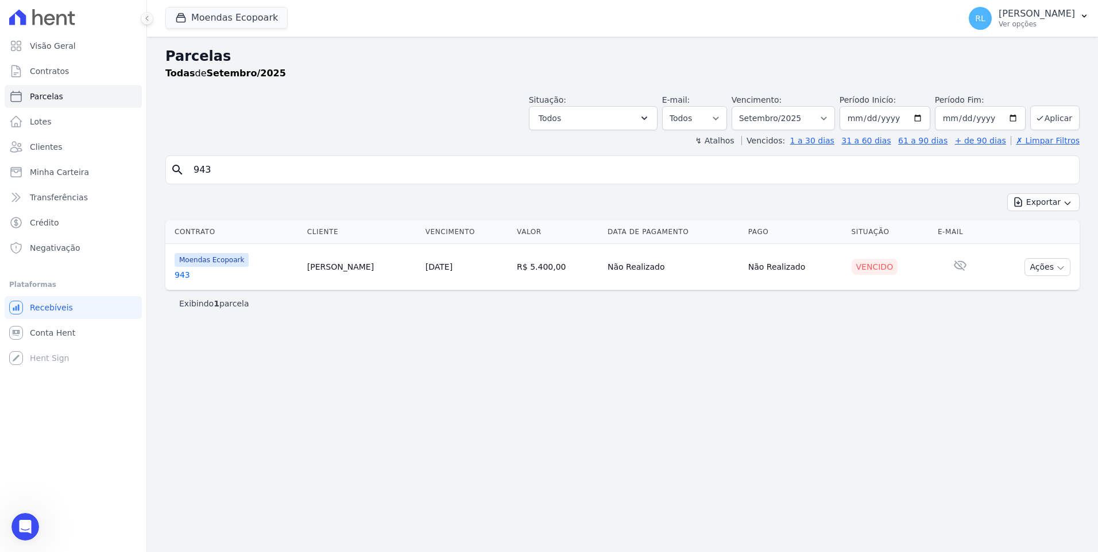
scroll to position [126, 0]
click at [601, 123] on button "Todos" at bounding box center [593, 118] width 129 height 24
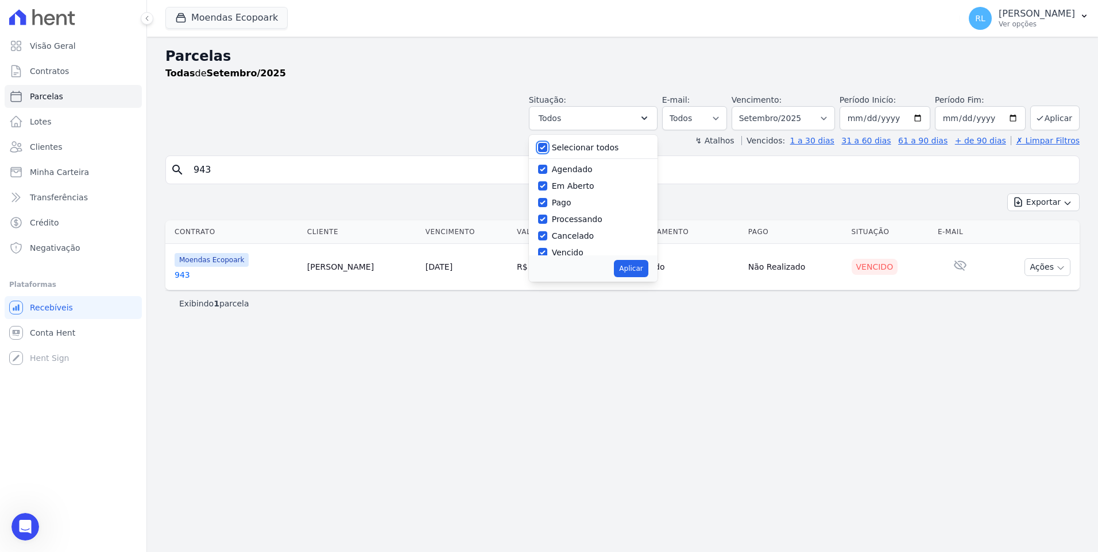
click at [547, 145] on input "Selecionar todos" at bounding box center [542, 147] width 9 height 9
checkbox input "false"
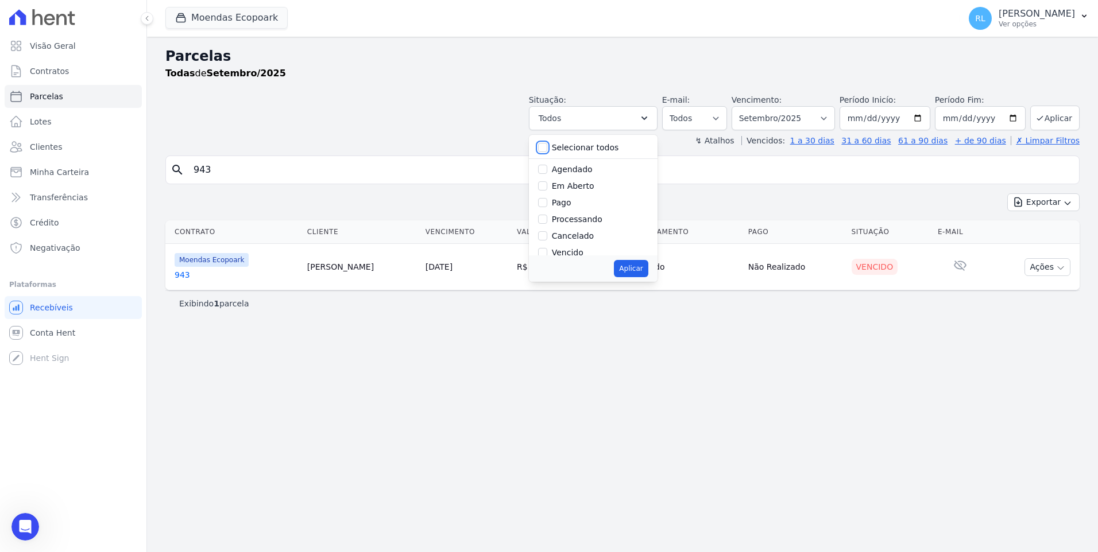
checkbox input "false"
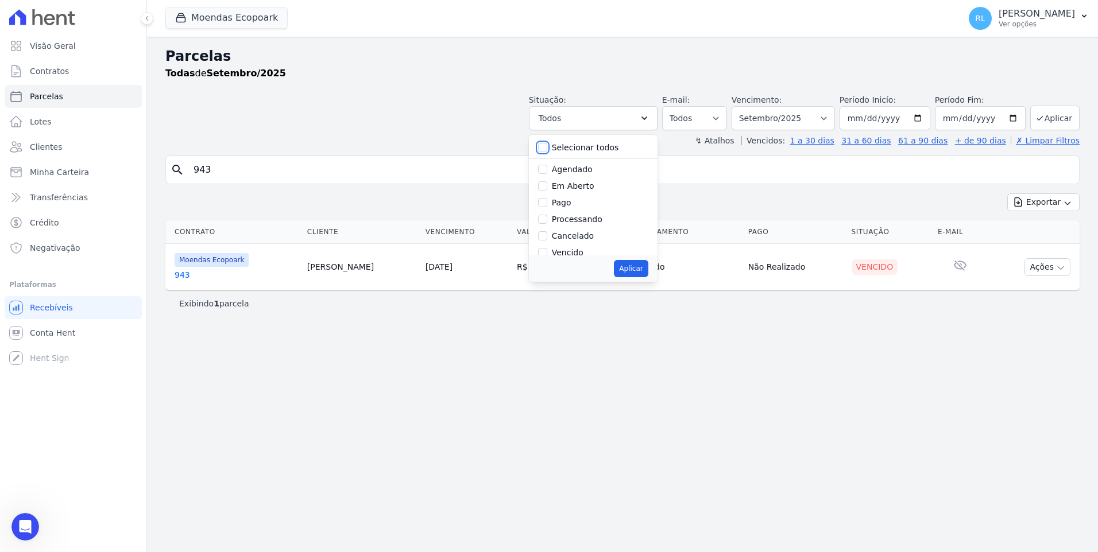
checkbox input "false"
click at [583, 224] on label "Vencido" at bounding box center [568, 220] width 32 height 9
click at [547, 224] on input "Vencido" at bounding box center [542, 220] width 9 height 9
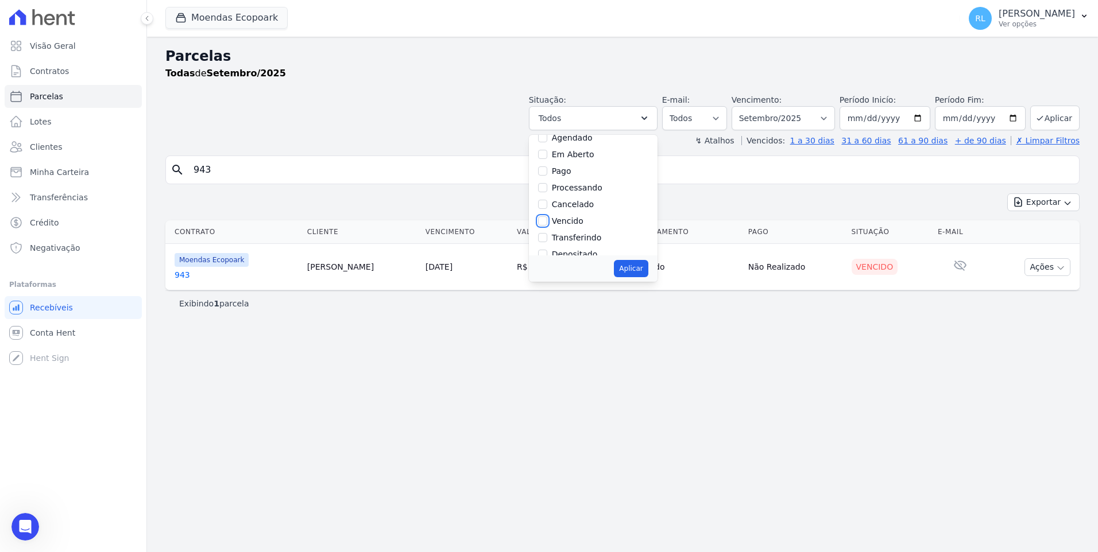
checkbox input "true"
click at [643, 264] on button "Aplicar" at bounding box center [631, 268] width 34 height 17
select select "overdue"
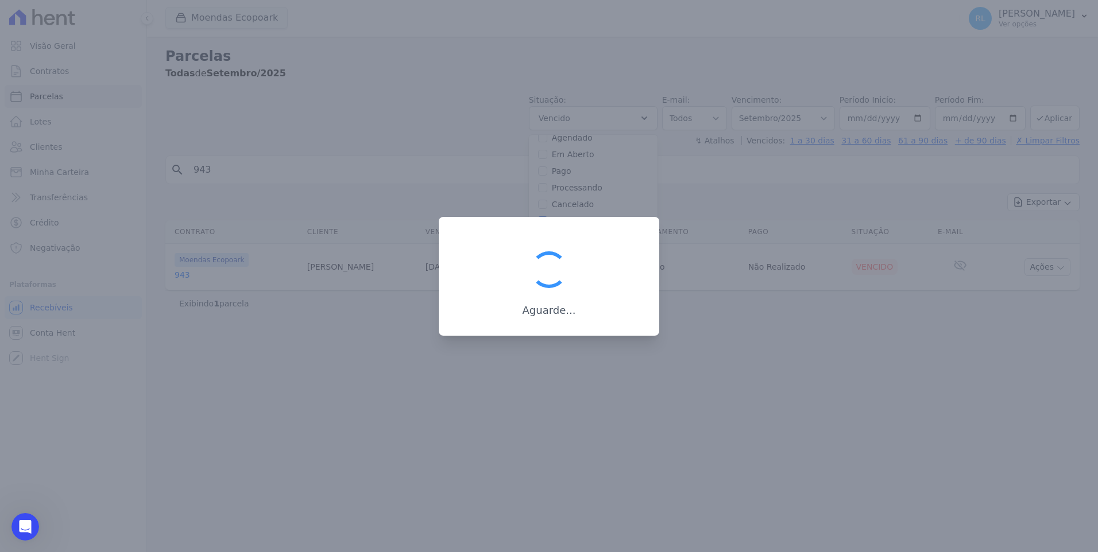
scroll to position [21, 0]
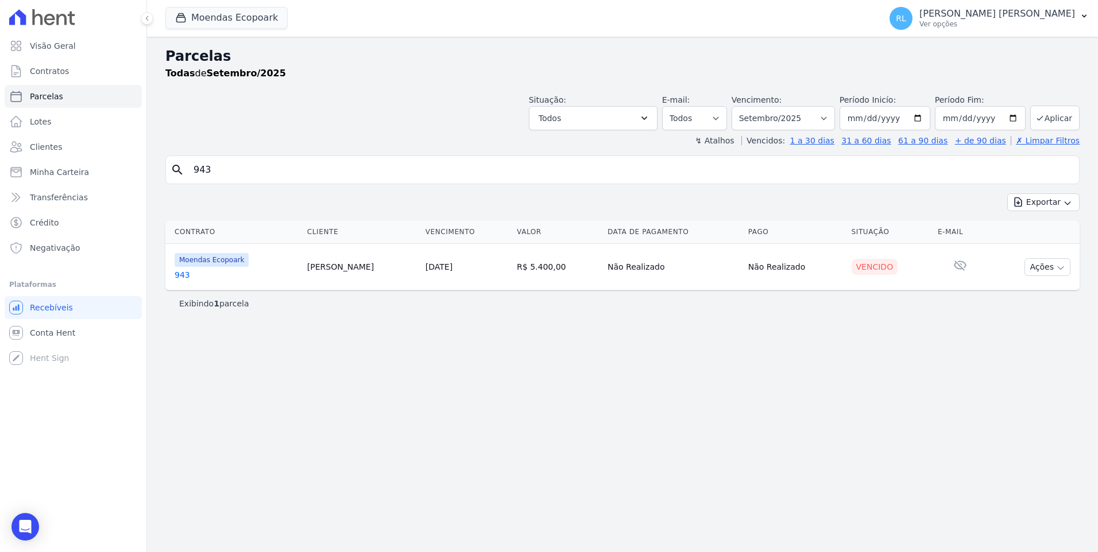
select select "overdue"
click at [65, 44] on span "Visão Geral" at bounding box center [53, 45] width 46 height 11
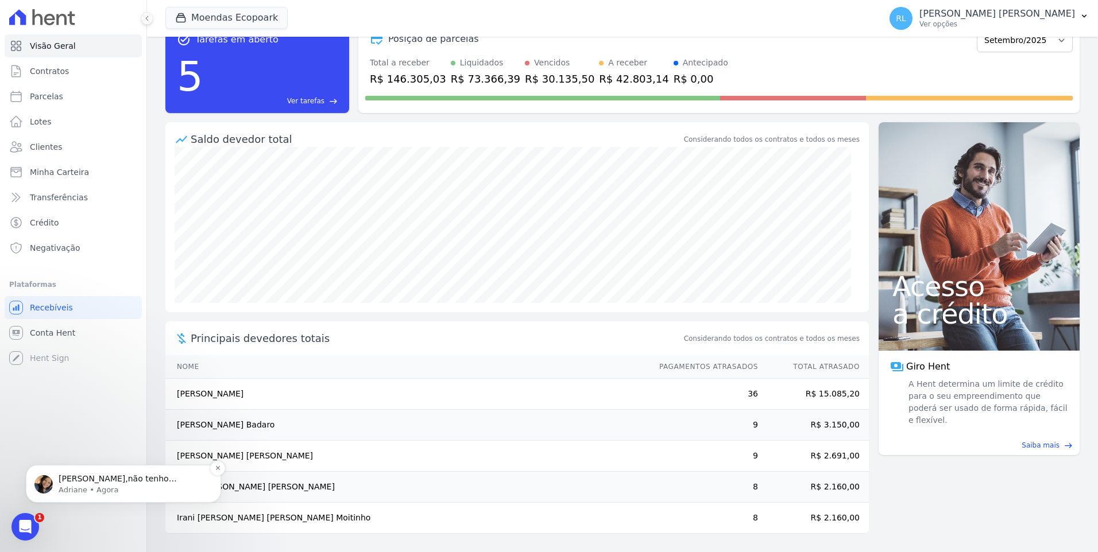
click at [163, 481] on p "[PERSON_NAME],não tenho conhecimento sobre descontar do saldo da carteira do em…" at bounding box center [133, 479] width 148 height 11
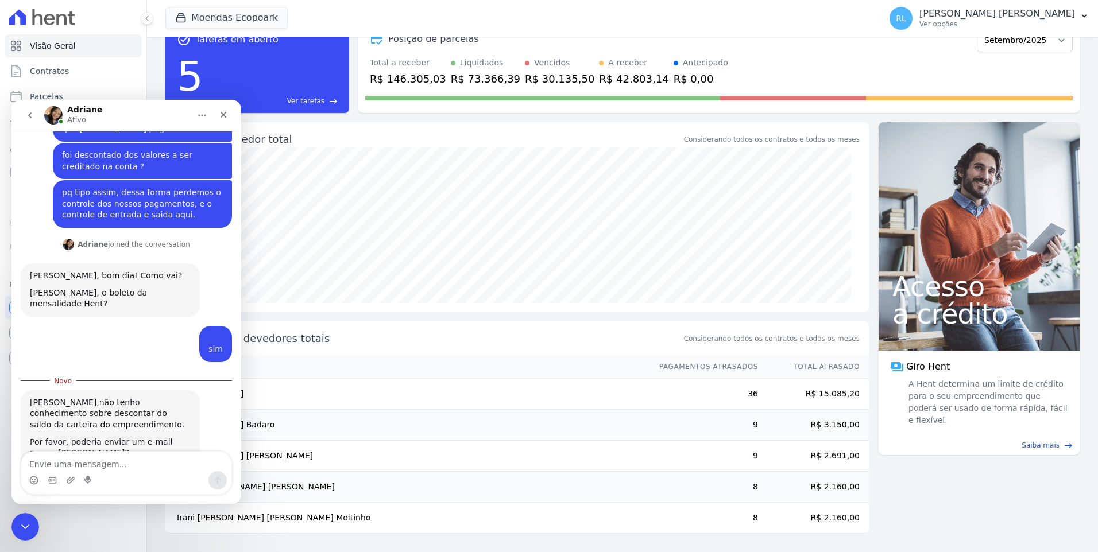
scroll to position [197, 0]
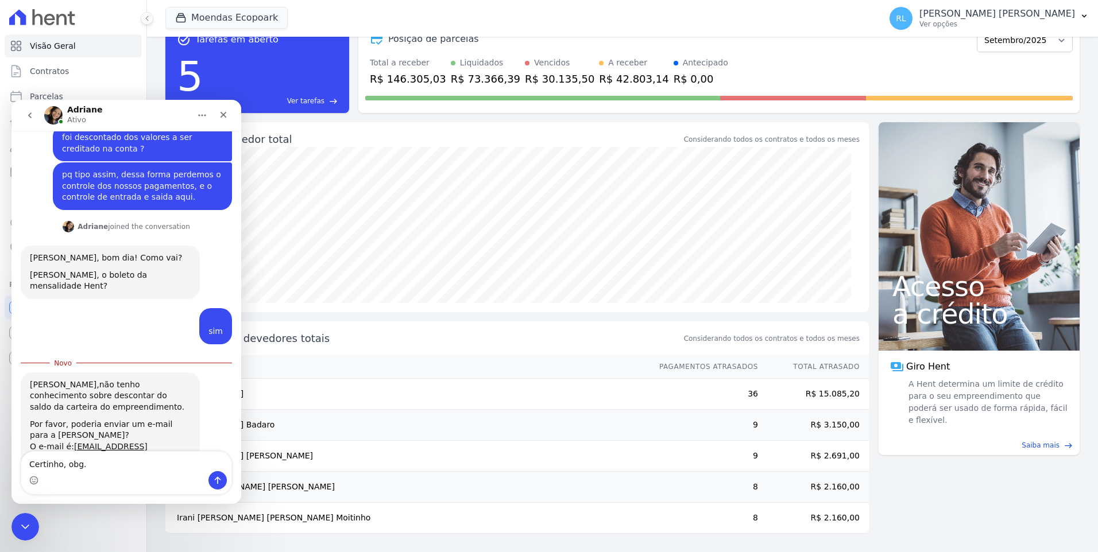
type textarea "Certinho, obg."
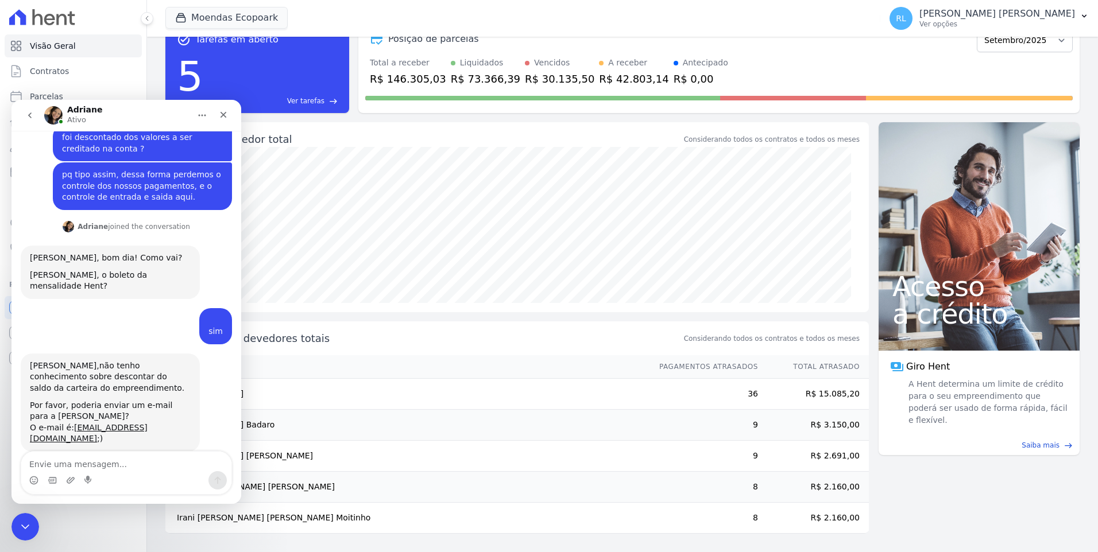
scroll to position [212, 0]
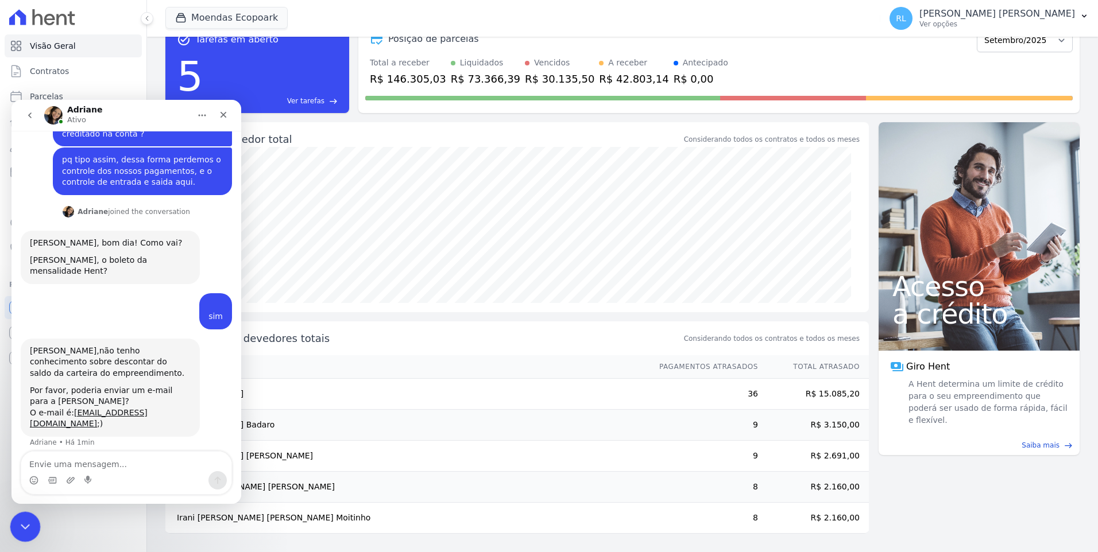
click at [28, 528] on icon "Encerramento do Messenger da Intercom" at bounding box center [24, 525] width 14 height 14
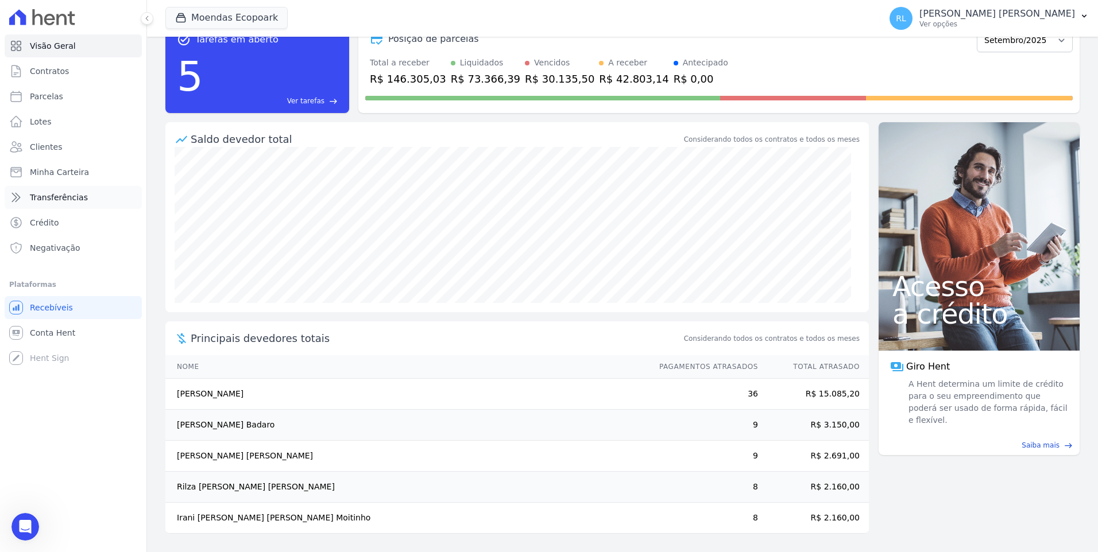
click at [70, 193] on span "Transferências" at bounding box center [59, 197] width 58 height 11
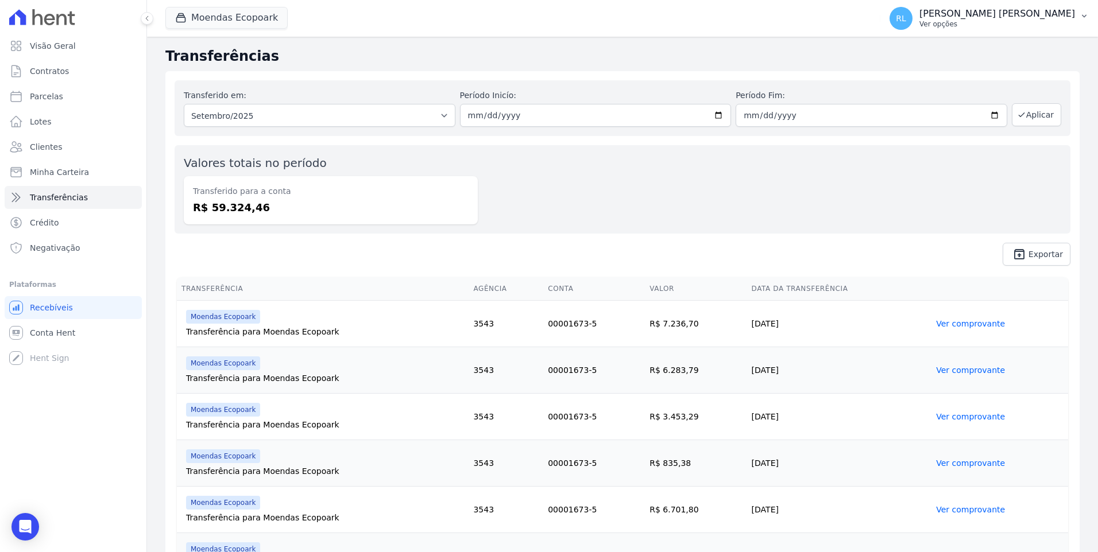
click at [1042, 24] on p "Ver opções" at bounding box center [997, 24] width 156 height 9
click at [1005, 72] on link "Faturas" at bounding box center [1024, 75] width 147 height 21
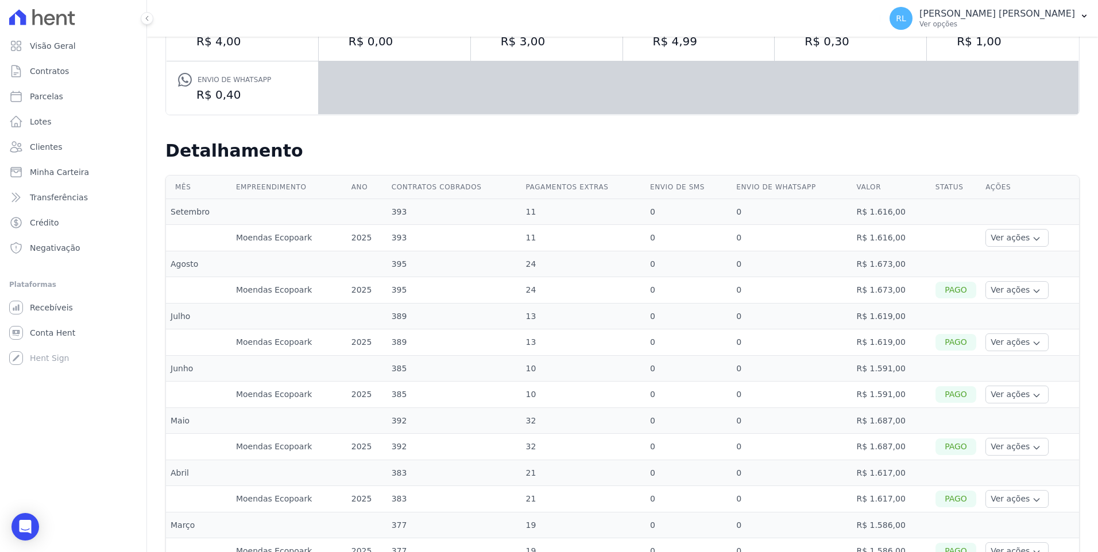
scroll to position [230, 0]
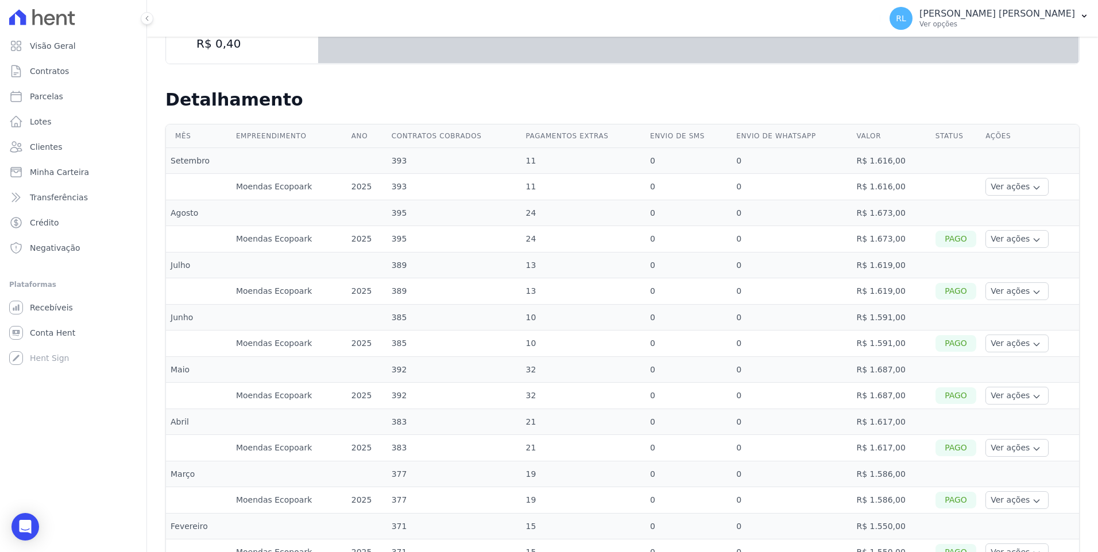
click at [948, 242] on div "Pago" at bounding box center [955, 239] width 41 height 17
click at [1005, 236] on button "Ver ações" at bounding box center [1016, 239] width 63 height 18
click at [1032, 188] on icon "button" at bounding box center [1036, 187] width 9 height 9
click at [1032, 242] on icon "button" at bounding box center [1036, 239] width 9 height 9
click at [1013, 282] on link "Nota fiscal eletrônica" at bounding box center [1032, 285] width 85 height 12
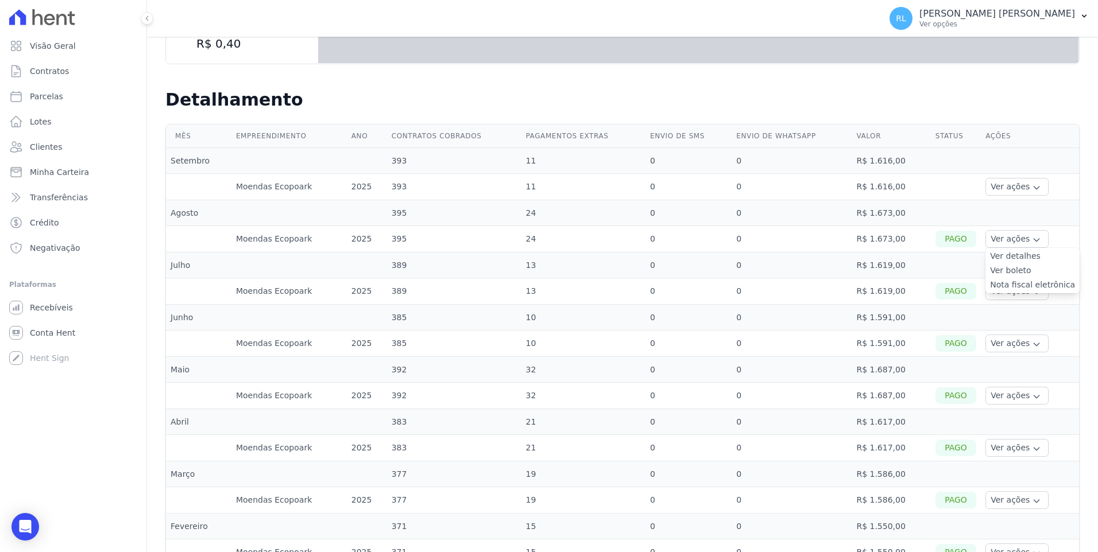
click at [1026, 256] on link "Ver detalhes" at bounding box center [1032, 256] width 85 height 12
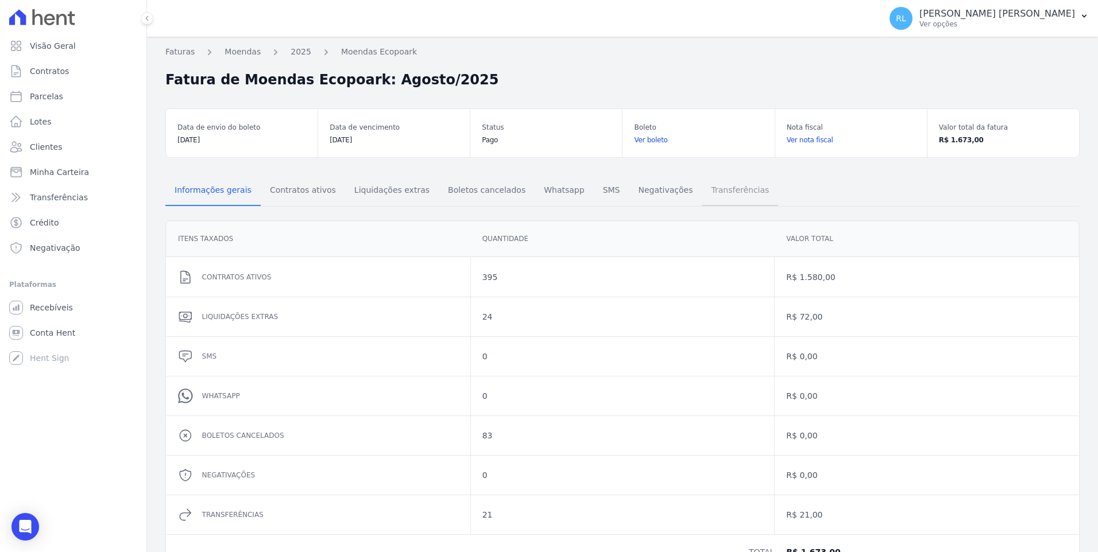
click at [704, 186] on span "Transferências" at bounding box center [740, 190] width 72 height 23
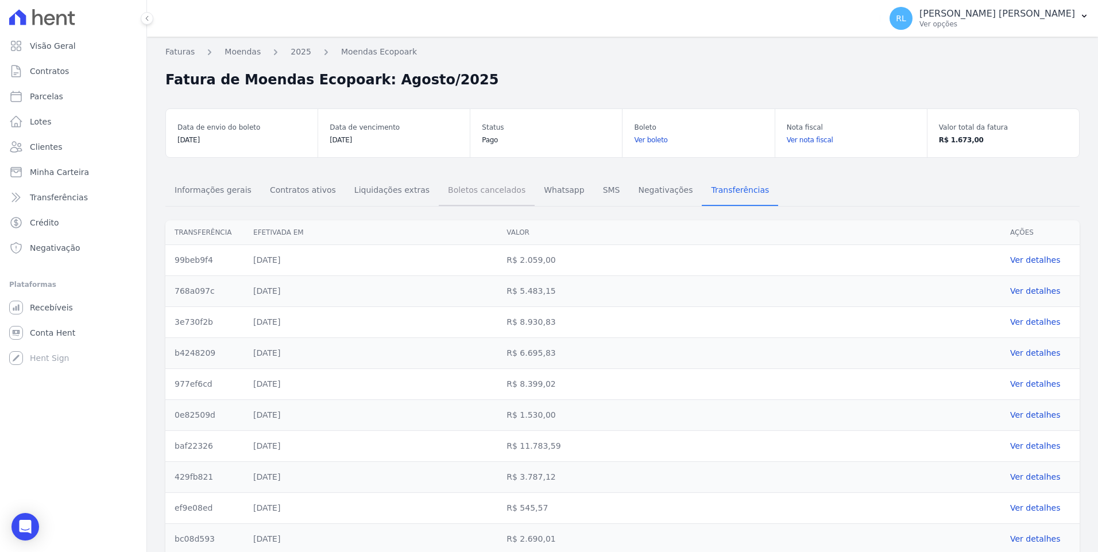
click at [442, 194] on span "Boletos cancelados" at bounding box center [486, 190] width 91 height 23
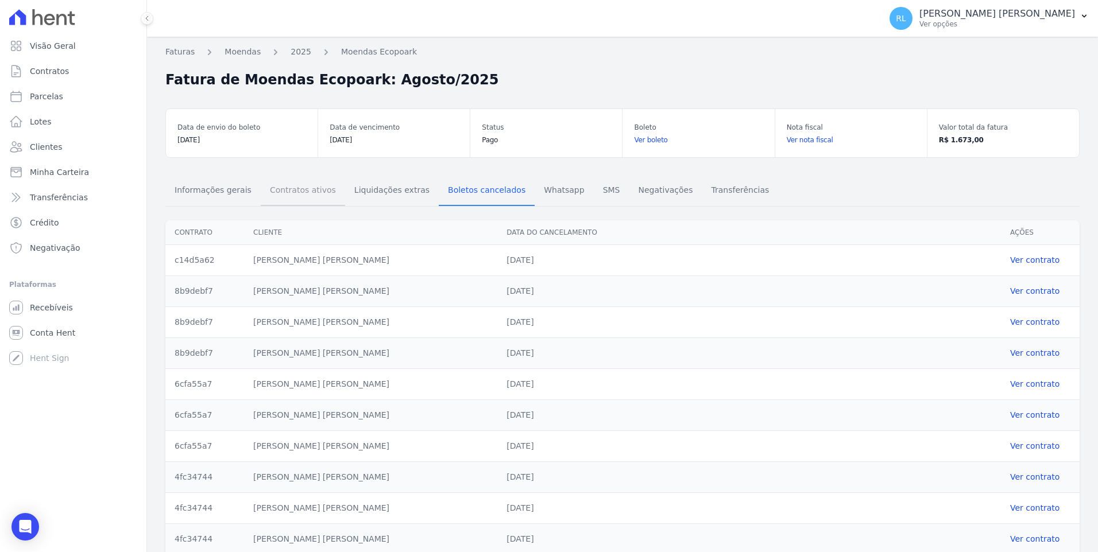
click at [313, 192] on span "Contratos ativos" at bounding box center [303, 190] width 80 height 23
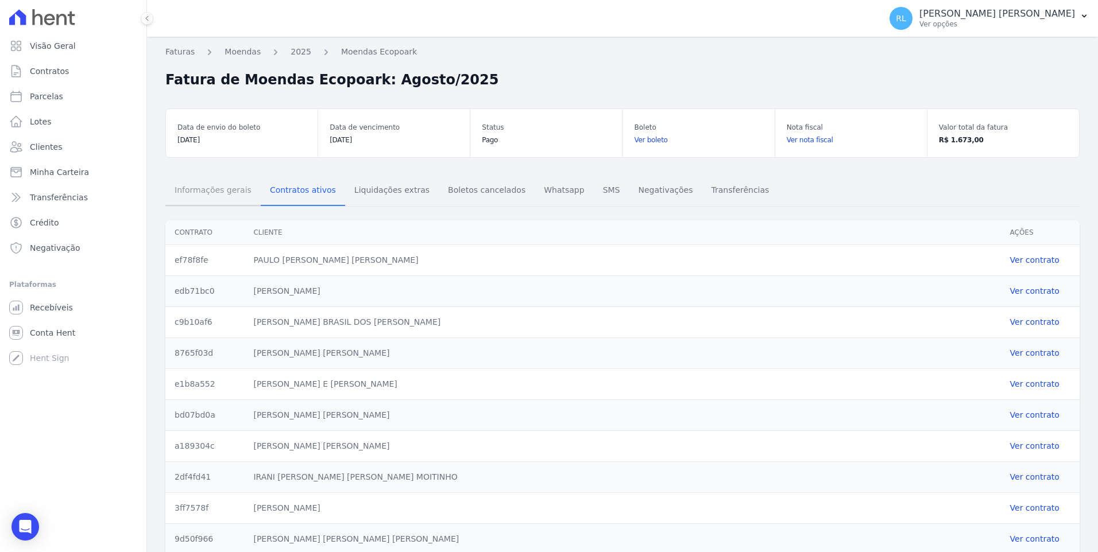
click at [210, 192] on span "Informações gerais" at bounding box center [213, 190] width 91 height 23
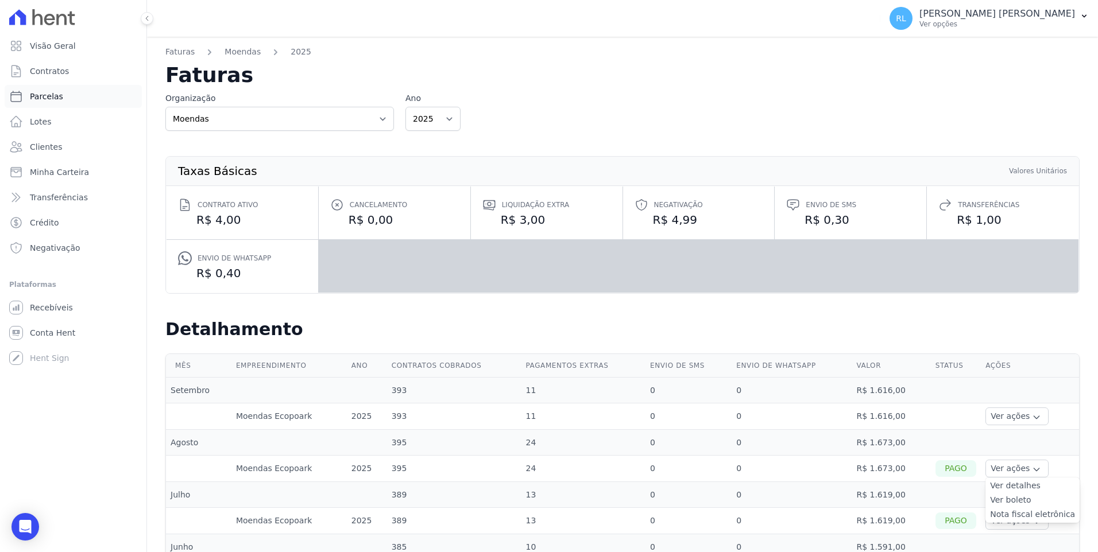
click at [75, 98] on link "Parcelas" at bounding box center [73, 96] width 137 height 23
select select
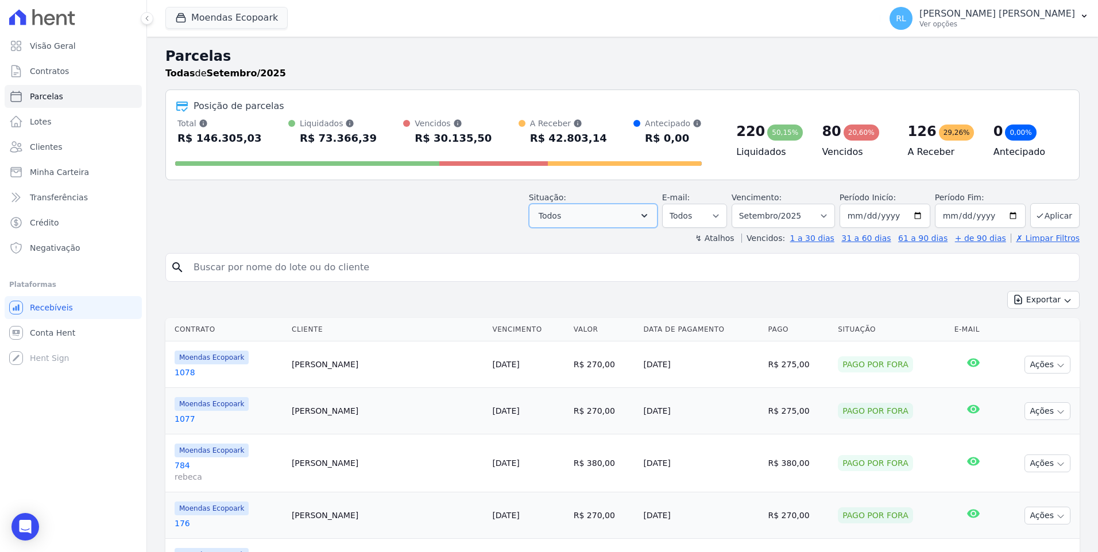
click at [579, 215] on button "Todos" at bounding box center [593, 216] width 129 height 24
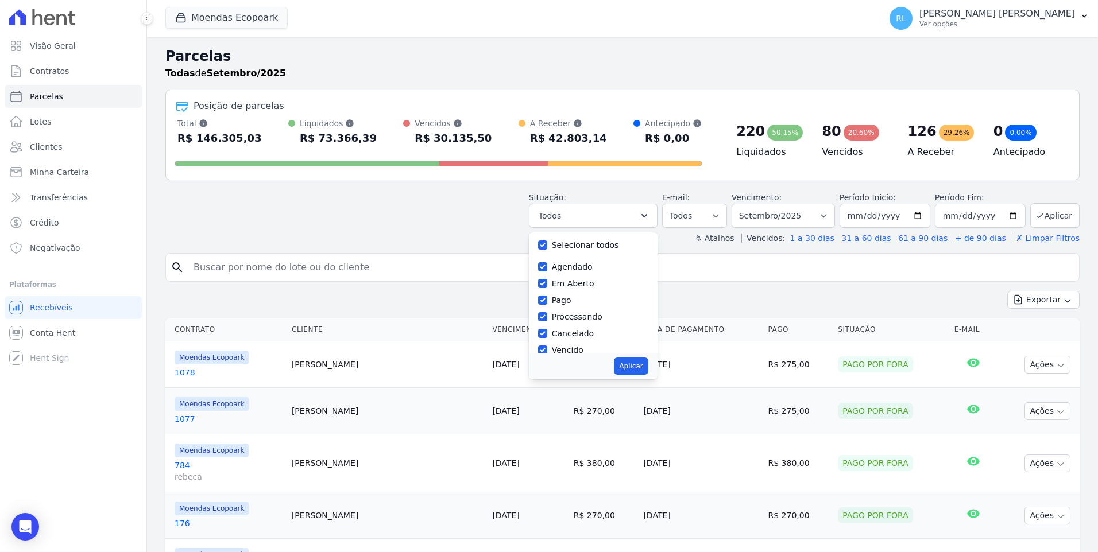
click at [563, 241] on label "Selecionar todos" at bounding box center [585, 245] width 67 height 9
click at [547, 241] on input "Selecionar todos" at bounding box center [542, 245] width 9 height 9
checkbox input "false"
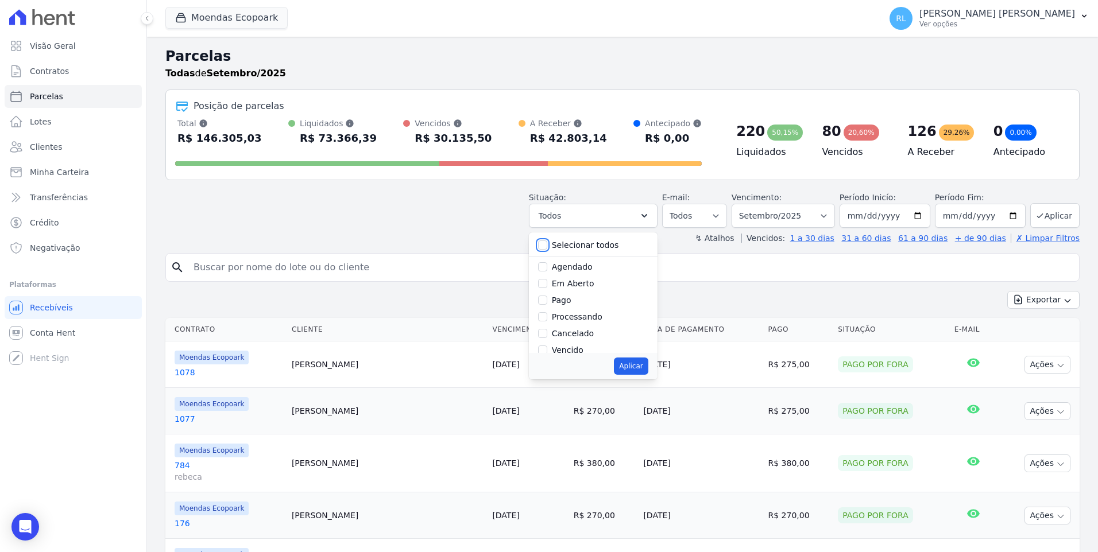
checkbox input "false"
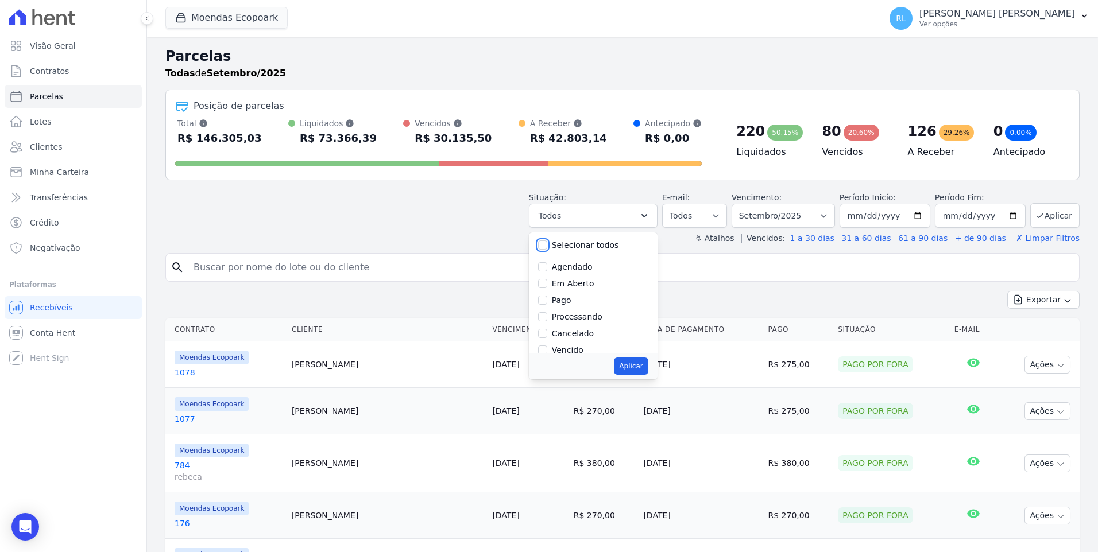
checkbox input "false"
click at [547, 350] on input "Vencido" at bounding box center [542, 350] width 9 height 9
checkbox input "true"
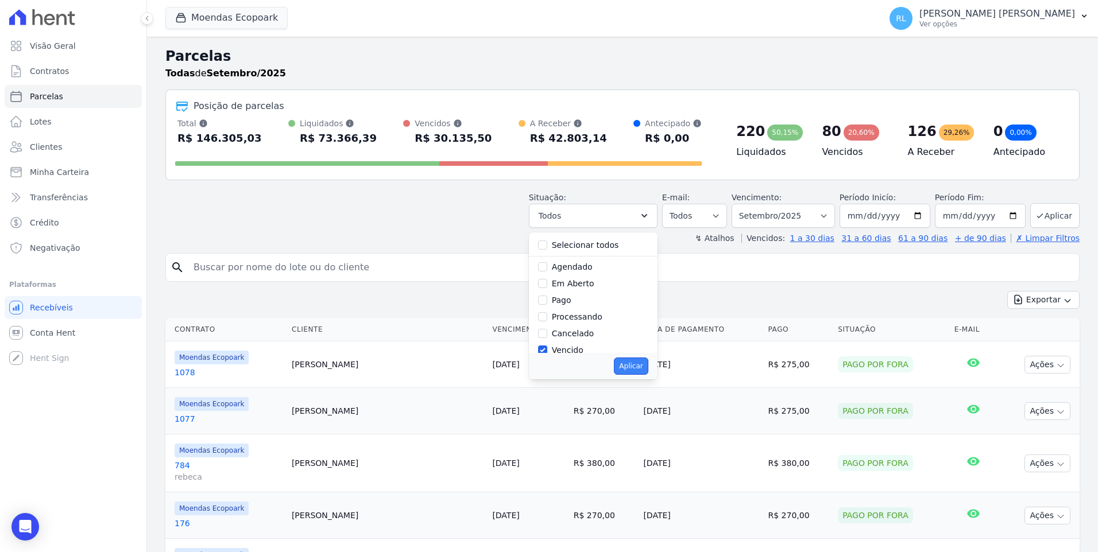
click at [648, 371] on button "Aplicar" at bounding box center [631, 366] width 34 height 17
select select "overdue"
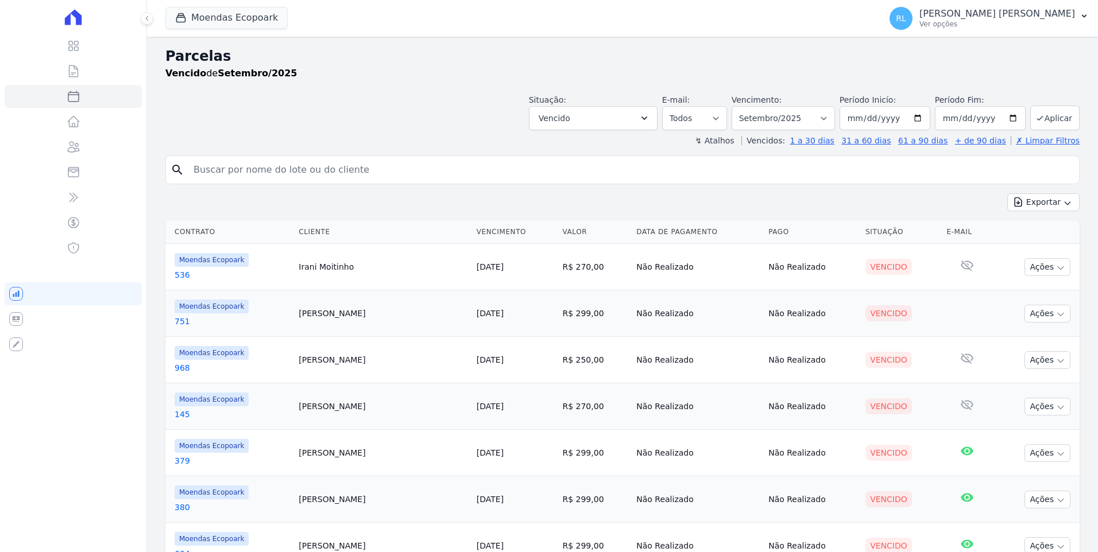
select select
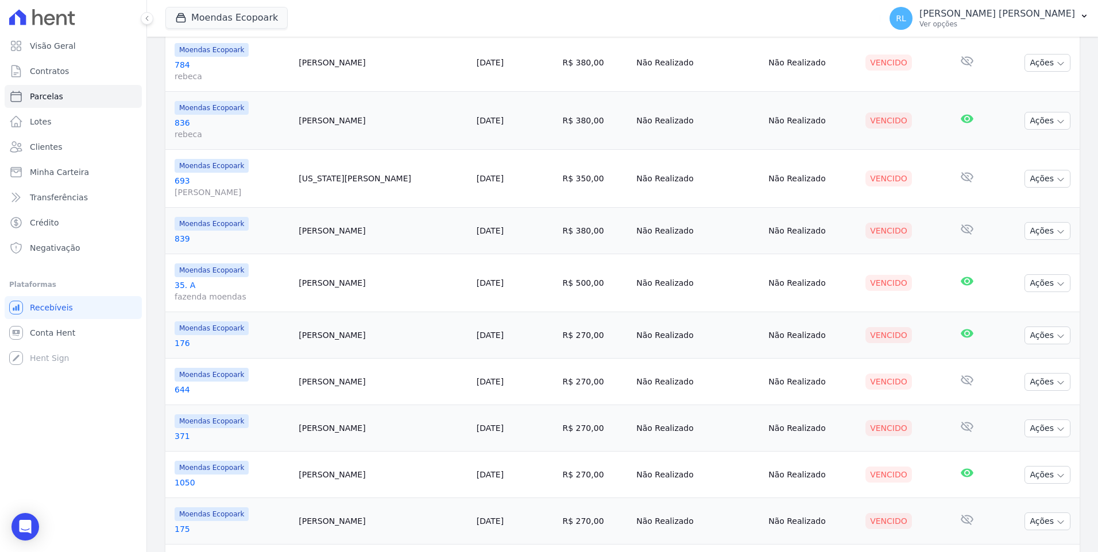
scroll to position [950, 0]
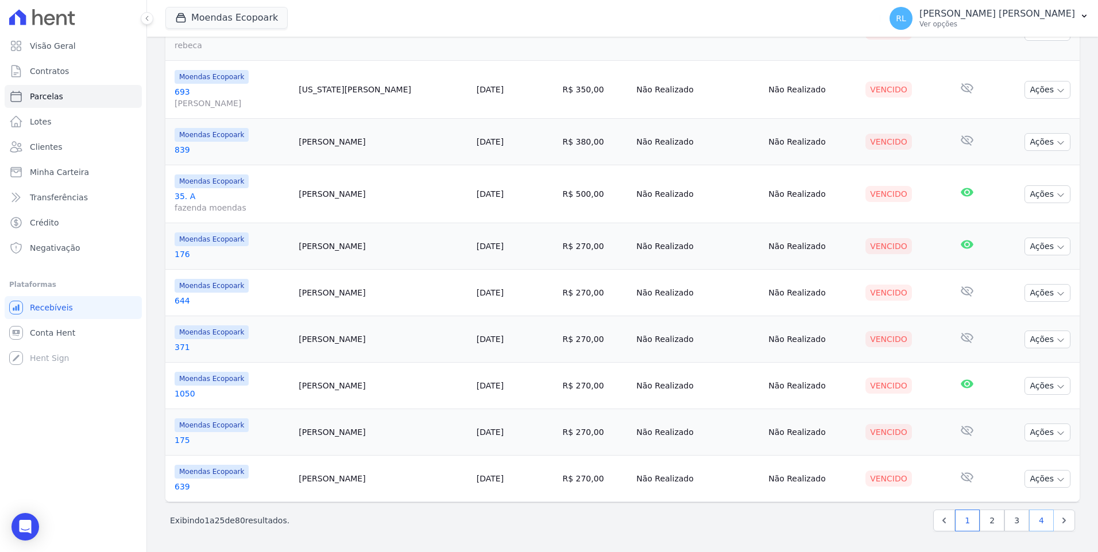
click at [1040, 522] on link "4" at bounding box center [1041, 521] width 25 height 22
select select
